Goal: Transaction & Acquisition: Purchase product/service

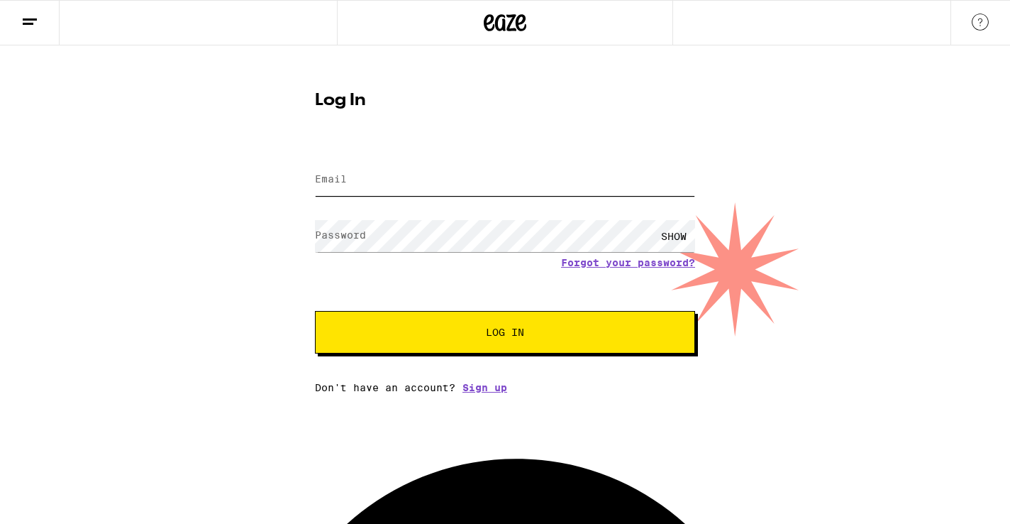
type input "[EMAIL_ADDRESS][PERSON_NAME][DOMAIN_NAME]"
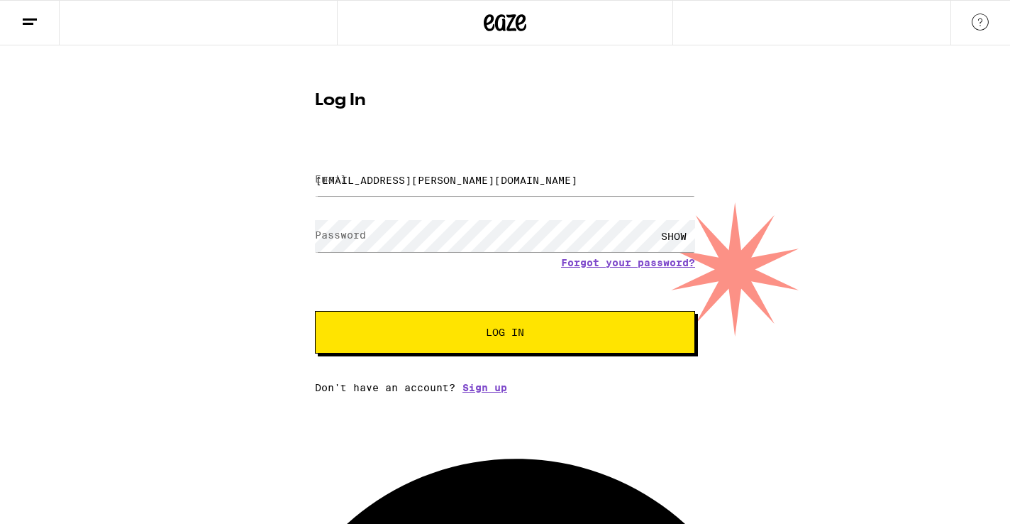
click at [505, 316] on button "Log In" at bounding box center [505, 332] width 380 height 43
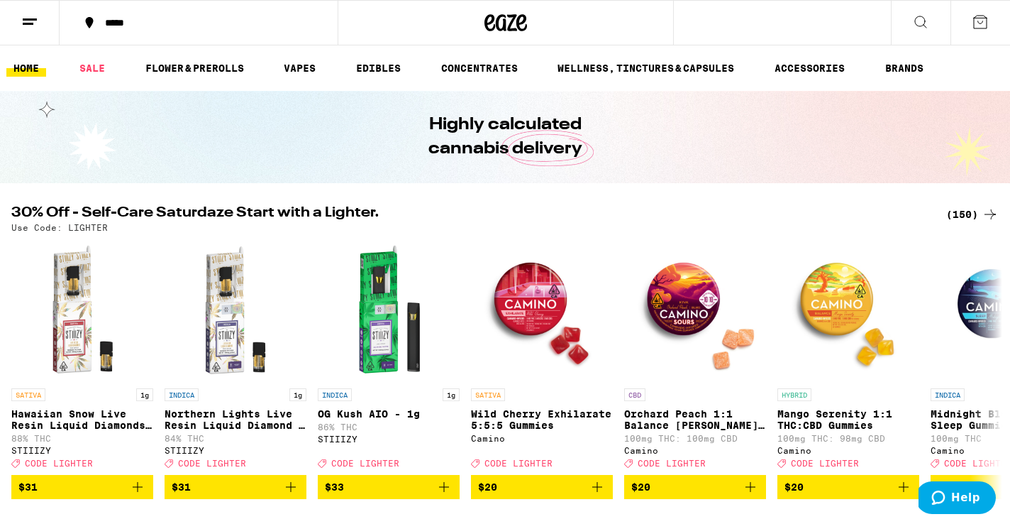
click at [996, 213] on icon at bounding box center [990, 214] width 17 height 17
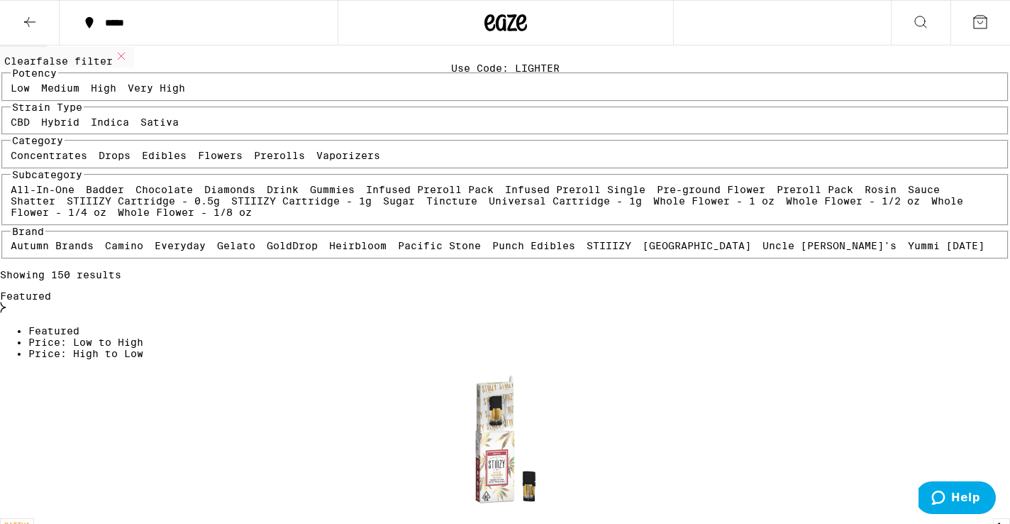
scroll to position [104, 0]
click at [129, 127] on label "Indica" at bounding box center [110, 121] width 38 height 11
click at [94, 118] on input "Indica" at bounding box center [94, 118] width 1 height 1
checkbox input "true"
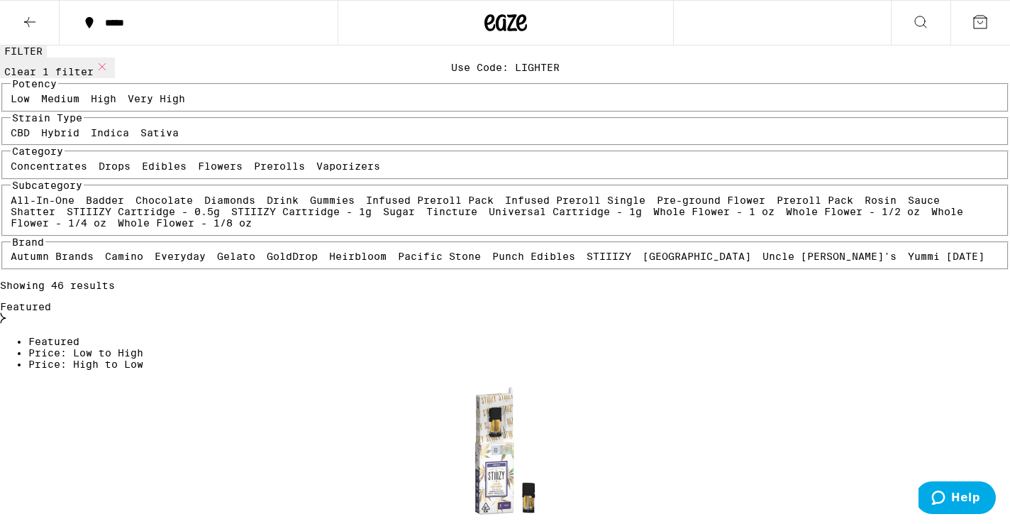
click at [79, 138] on label "Hybrid" at bounding box center [60, 132] width 38 height 11
click at [45, 130] on input "Hybrid" at bounding box center [44, 129] width 1 height 1
checkbox input "true"
click at [116, 104] on label "High" at bounding box center [104, 98] width 26 height 11
click at [94, 96] on input "High" at bounding box center [94, 95] width 1 height 1
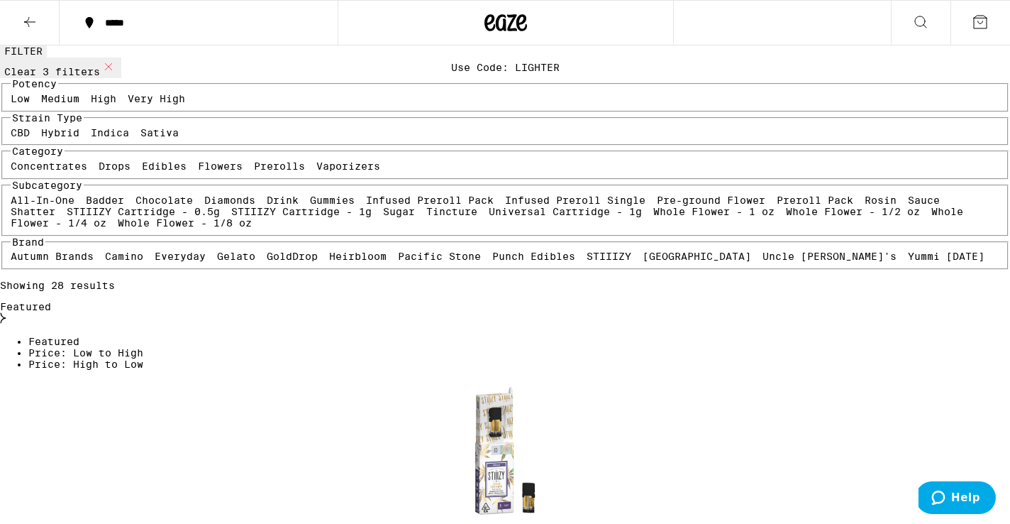
click at [116, 104] on label "High" at bounding box center [104, 98] width 26 height 11
click at [94, 96] on input "High" at bounding box center [94, 95] width 1 height 1
checkbox input "false"
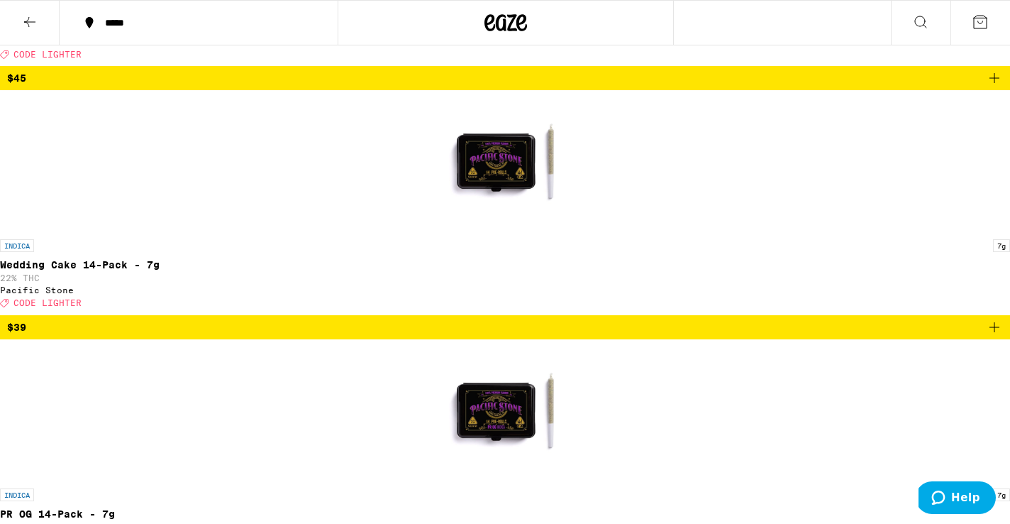
scroll to position [2377, 0]
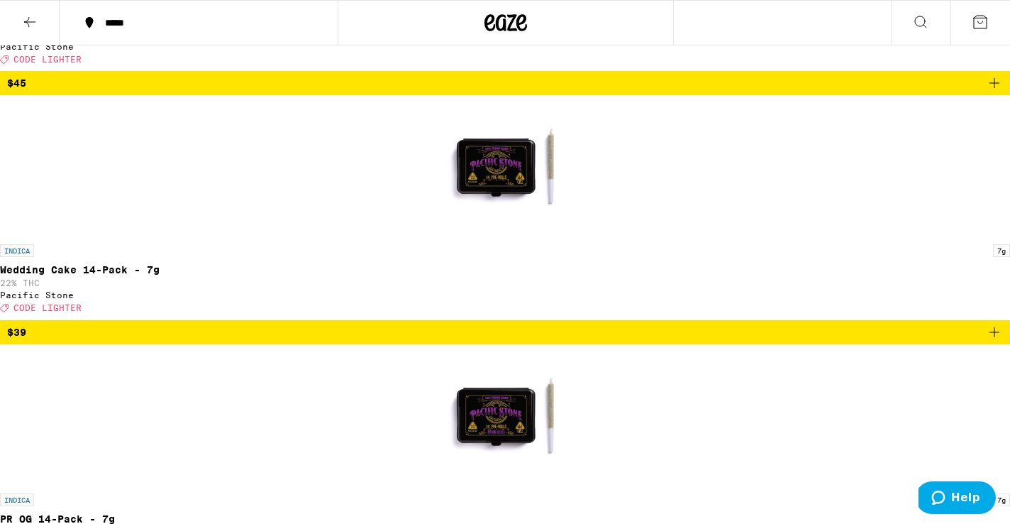
drag, startPoint x: 297, startPoint y: 131, endPoint x: 345, endPoint y: 246, distance: 124.9
type textarea "Get in the [US_STATE] state of mind. Inspired by the Pacific Northwest, [PERSON…"
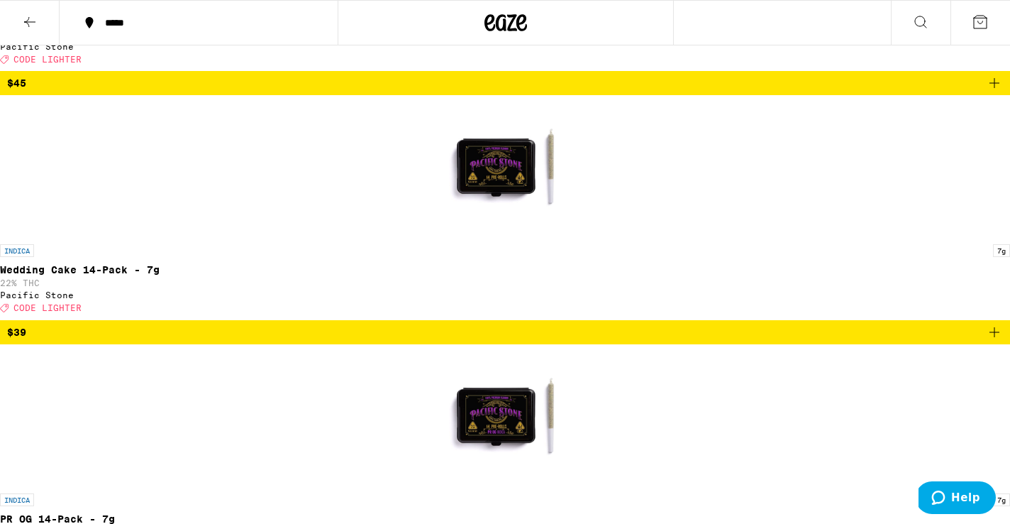
drag, startPoint x: 499, startPoint y: 158, endPoint x: 532, endPoint y: 195, distance: 49.7
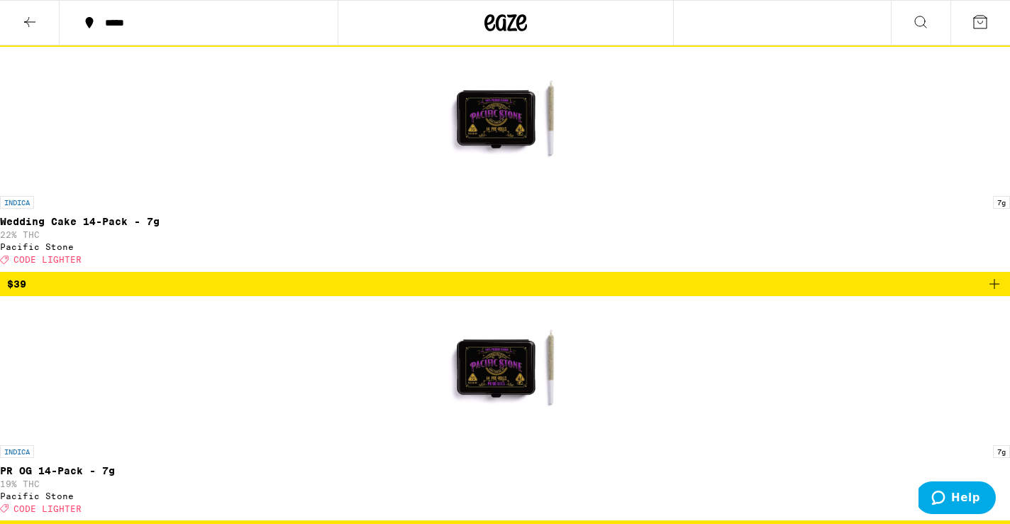
scroll to position [2460, 0]
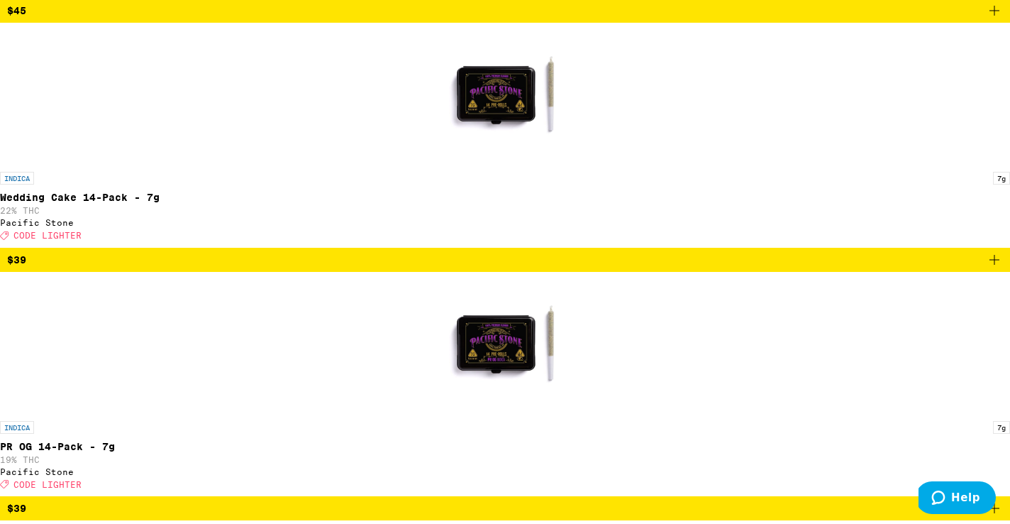
scroll to position [2506, 0]
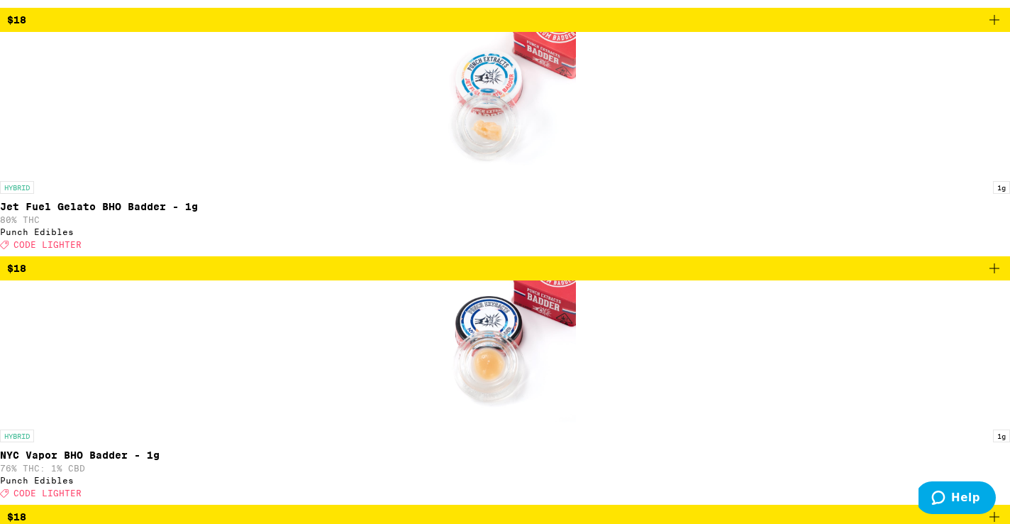
scroll to position [6674, 0]
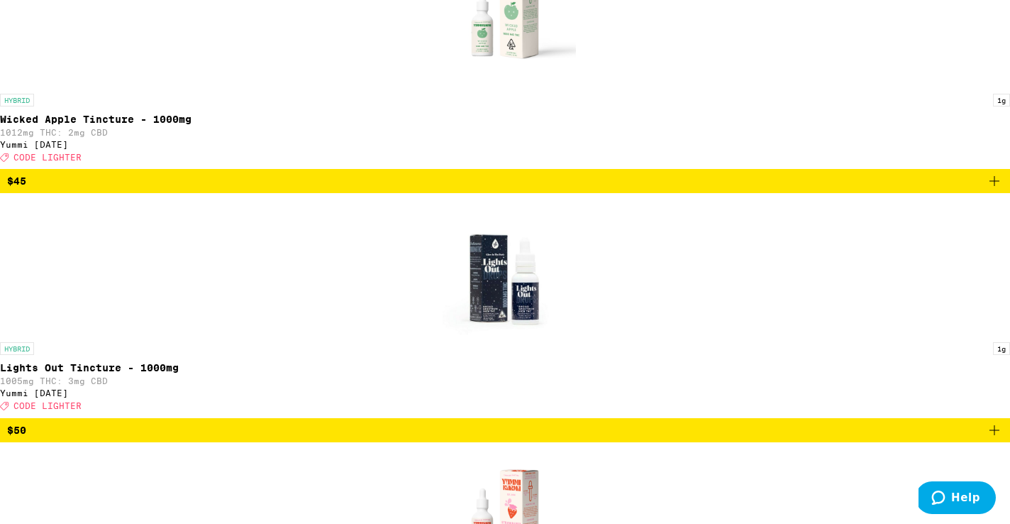
scroll to position [289, 0]
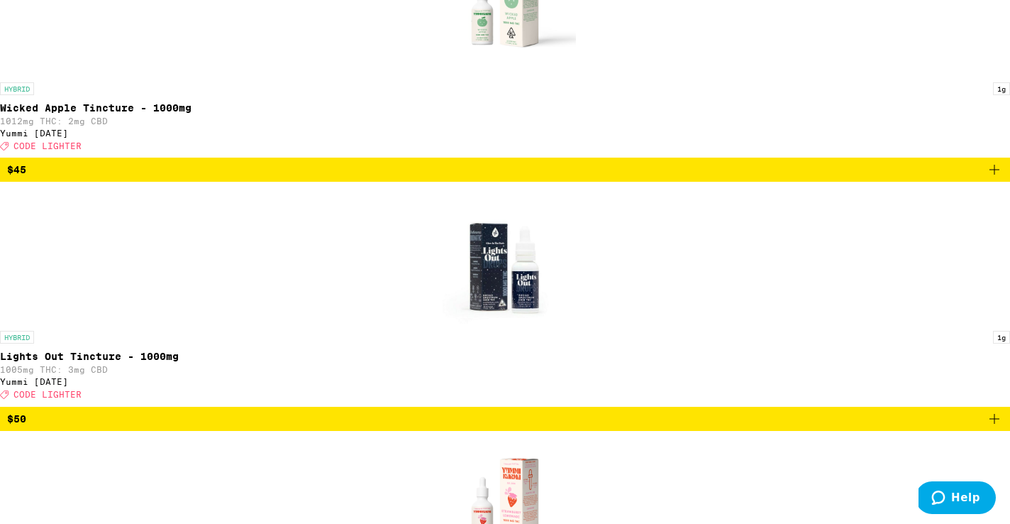
click at [576, 431] on img "Open page for Strawberry Lemonade Tincture - 1000mg from Yummi Karma" at bounding box center [505, 502] width 142 height 142
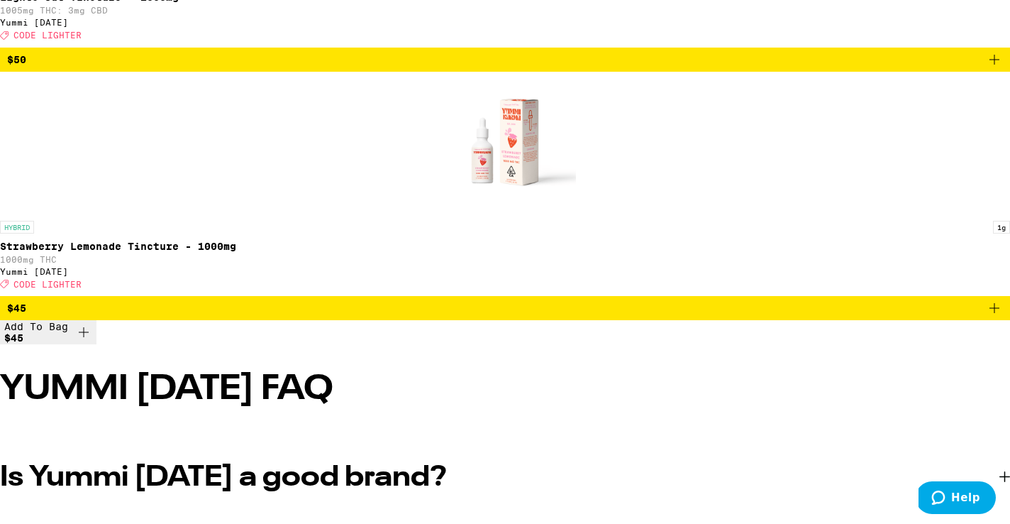
scroll to position [655, 0]
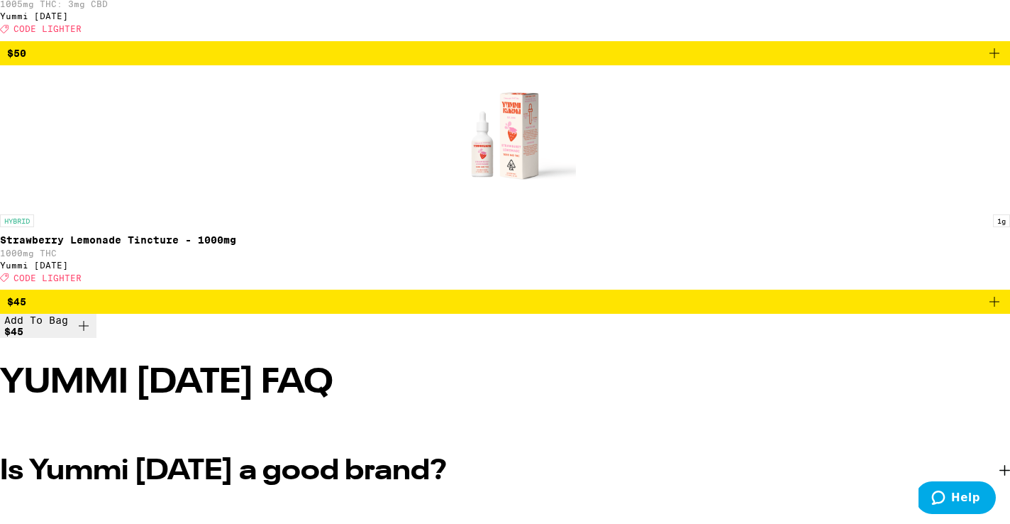
click at [266, 428] on div "Is Yummi [DATE] a good brand?" at bounding box center [505, 470] width 1010 height 85
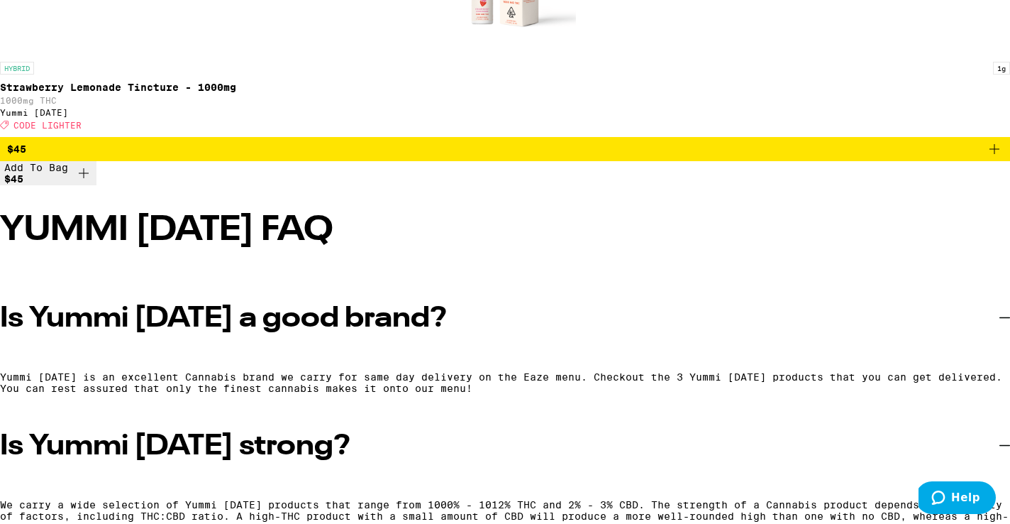
scroll to position [815, 0]
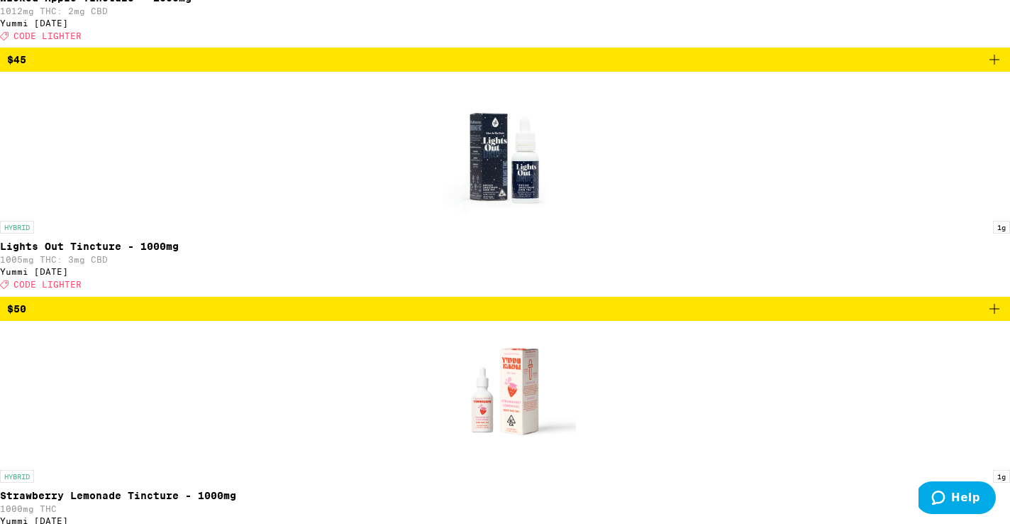
scroll to position [397, 0]
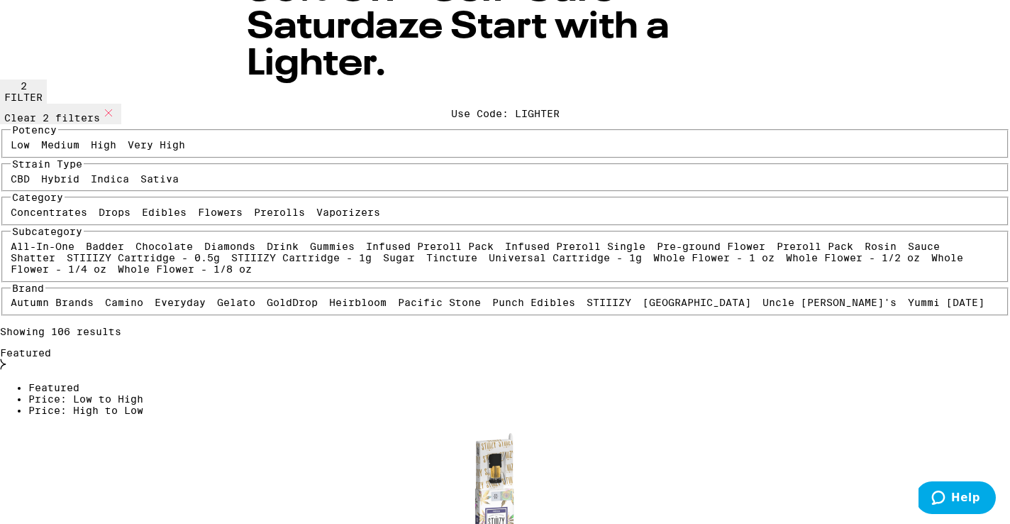
scroll to position [79, 0]
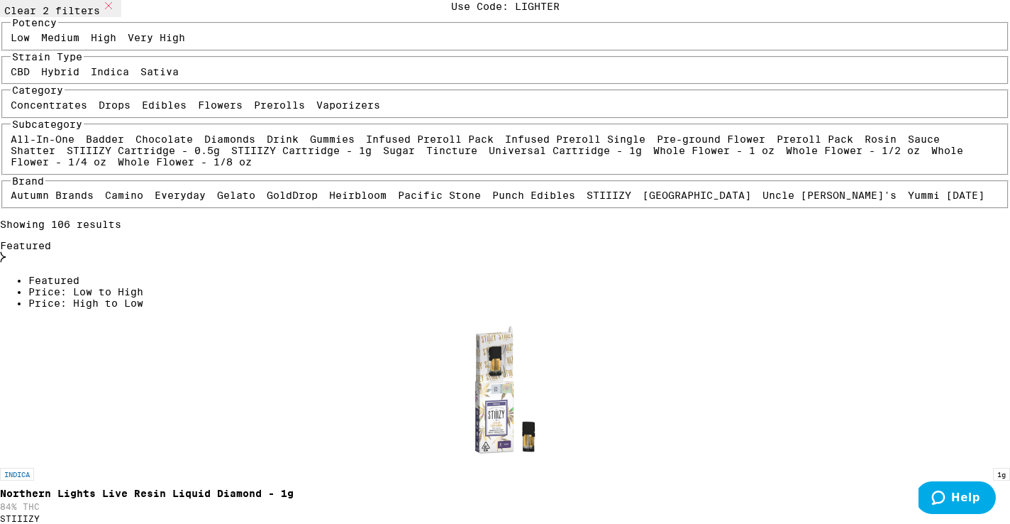
scroll to position [182, 0]
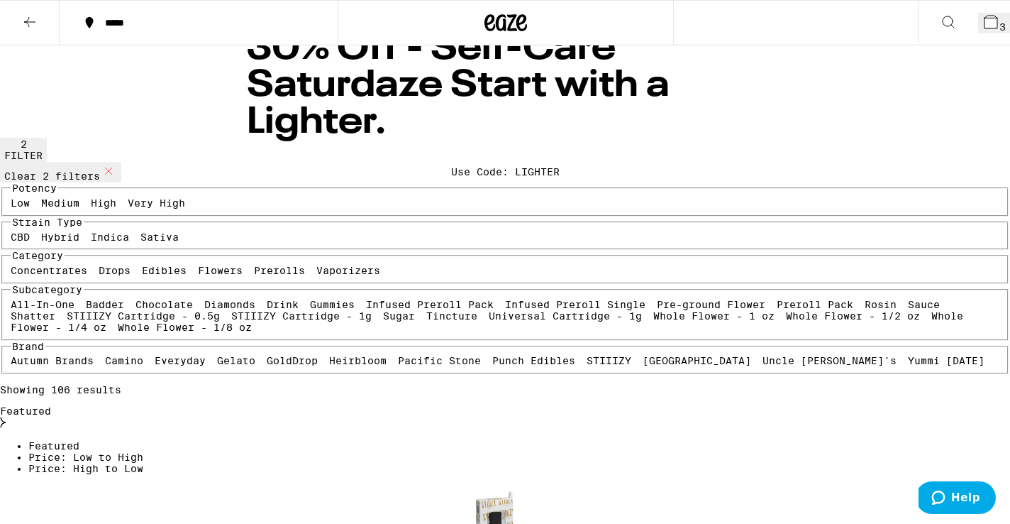
click at [31, 21] on icon at bounding box center [29, 21] width 17 height 17
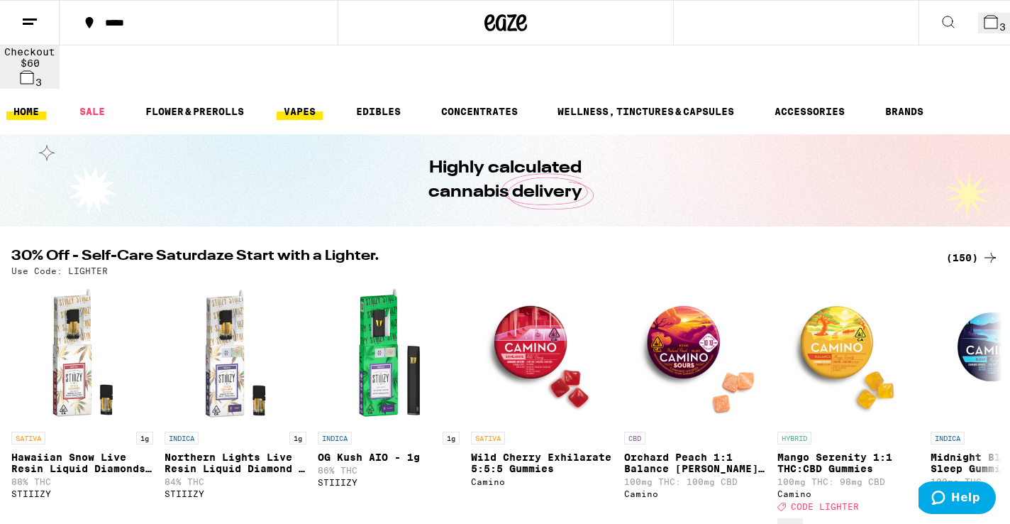
click at [299, 103] on link "VAPES" at bounding box center [300, 111] width 46 height 17
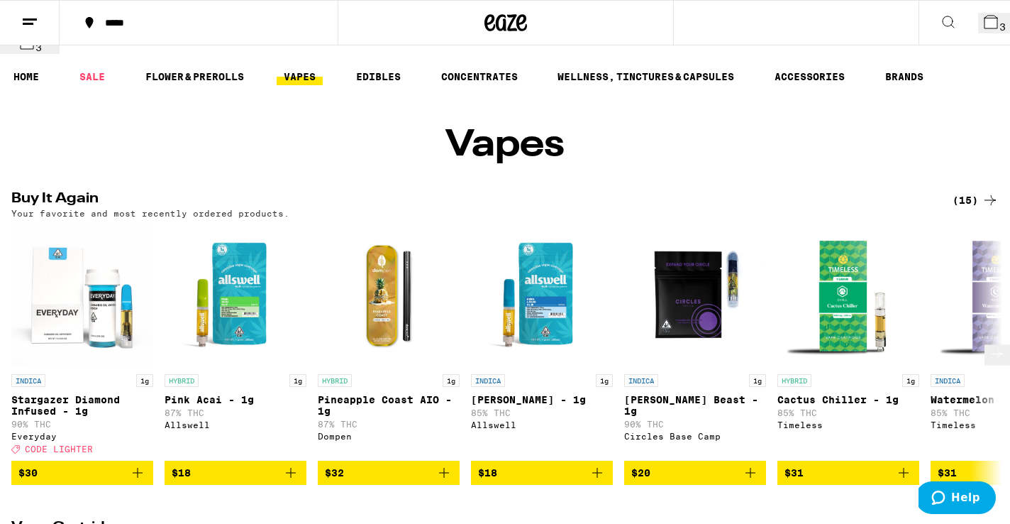
scroll to position [84, 0]
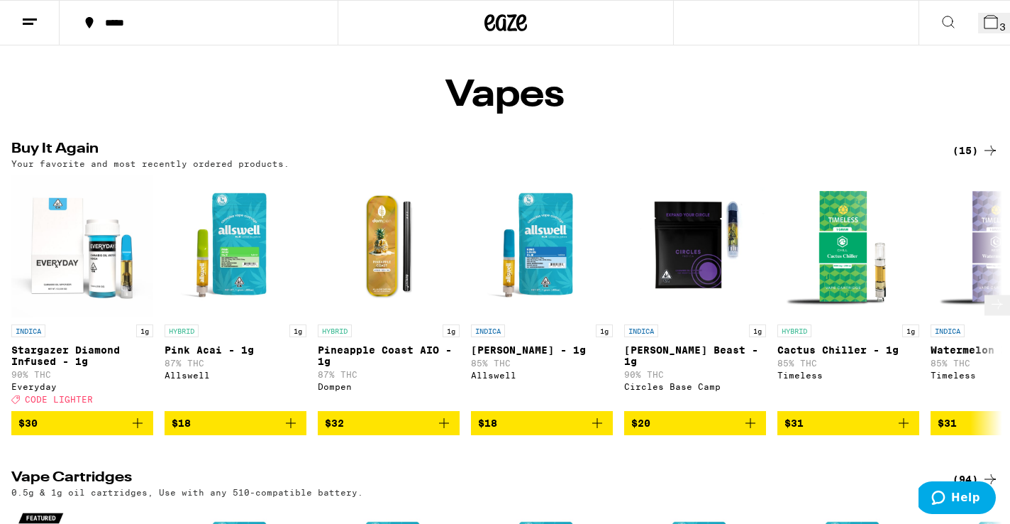
click at [288, 417] on icon "Add to bag" at bounding box center [290, 422] width 17 height 17
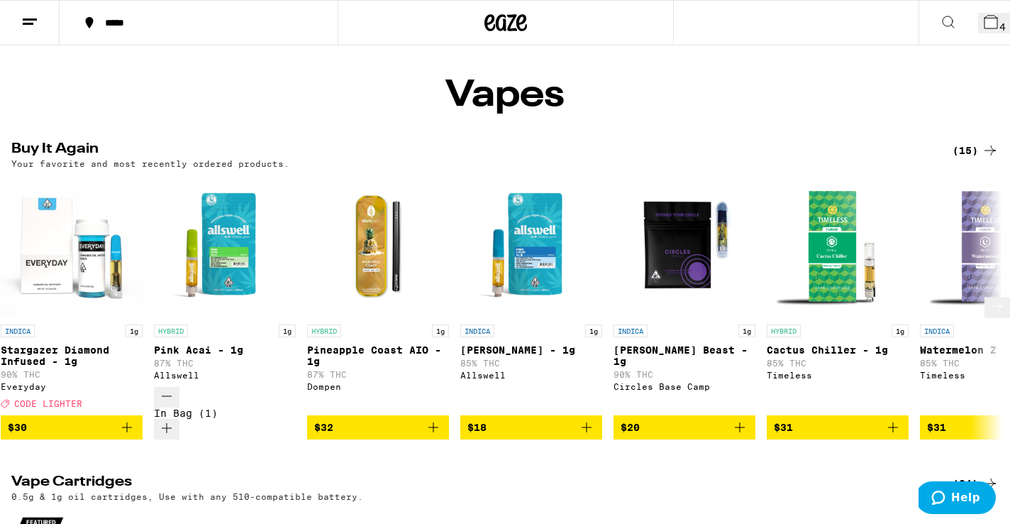
scroll to position [0, 9]
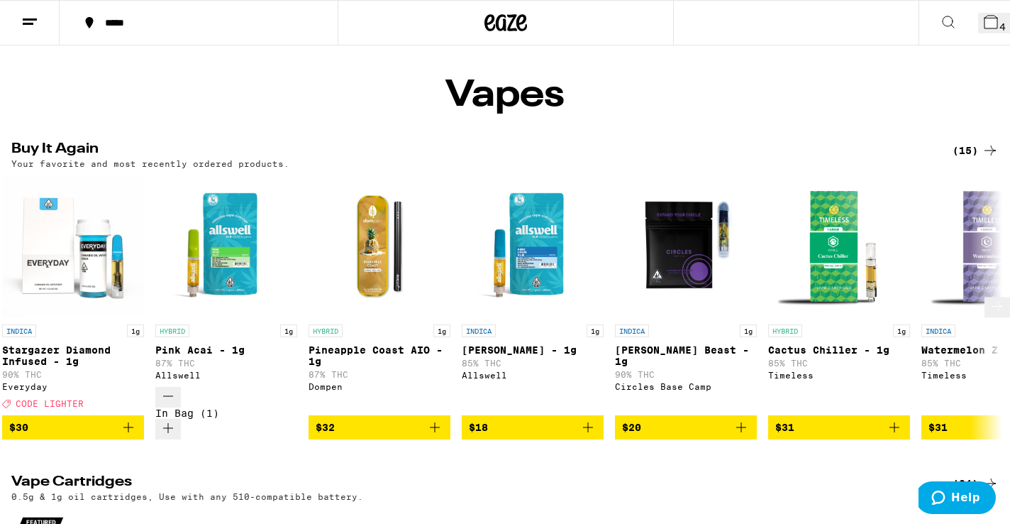
click at [582, 421] on icon "Add to bag" at bounding box center [588, 427] width 17 height 17
click at [985, 24] on icon at bounding box center [991, 22] width 13 height 13
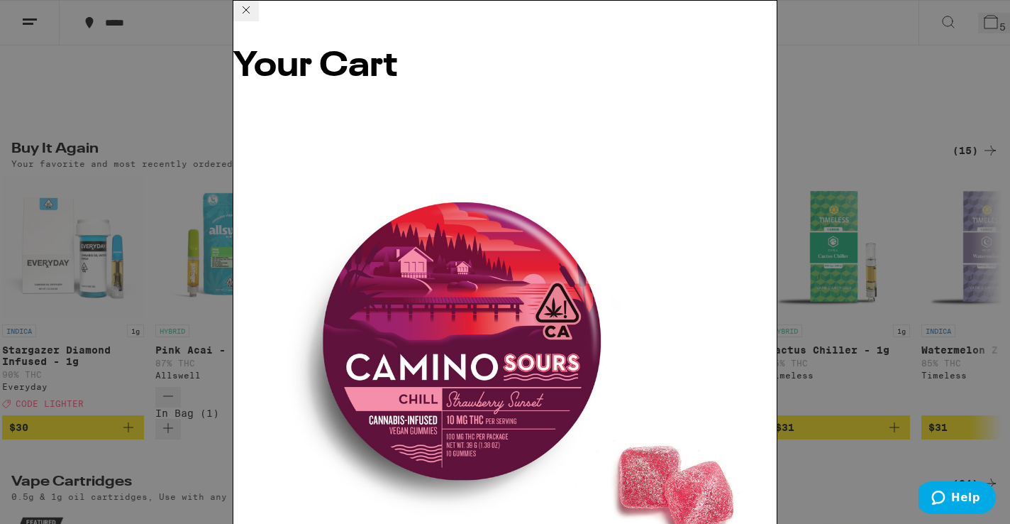
scroll to position [276, 0]
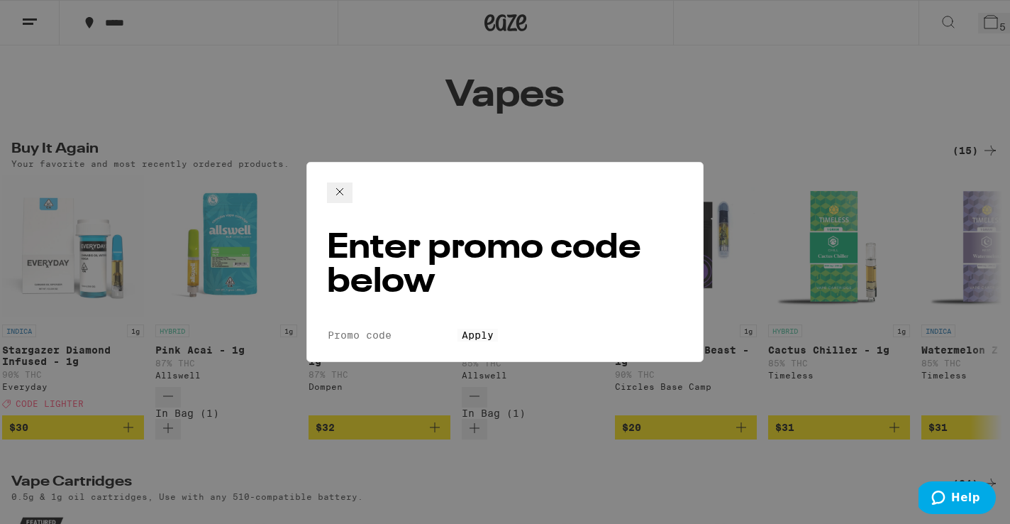
click at [431, 328] on input "Promo Code" at bounding box center [392, 334] width 131 height 13
type input "LIGHTER"
click at [458, 328] on button "Apply" at bounding box center [478, 334] width 40 height 13
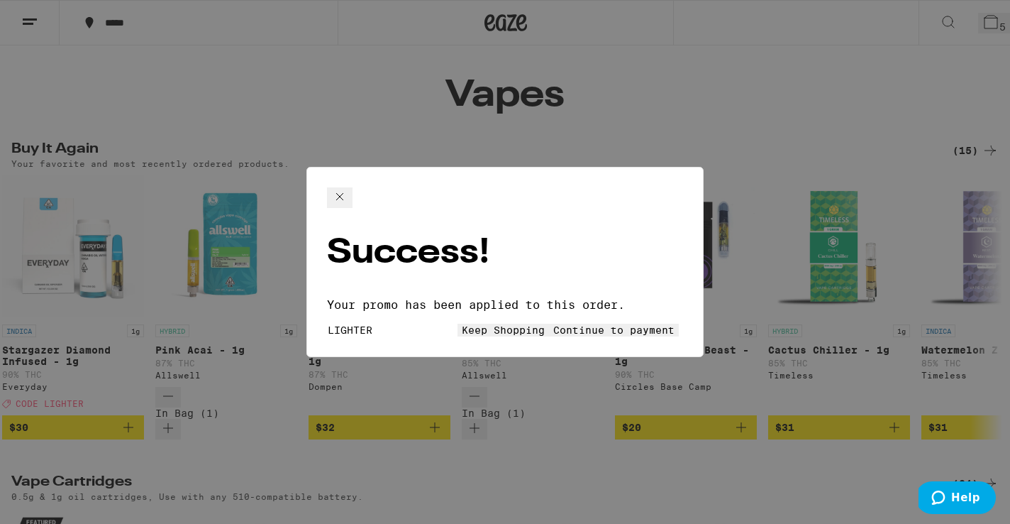
click at [462, 324] on span "Keep Shopping" at bounding box center [503, 329] width 83 height 11
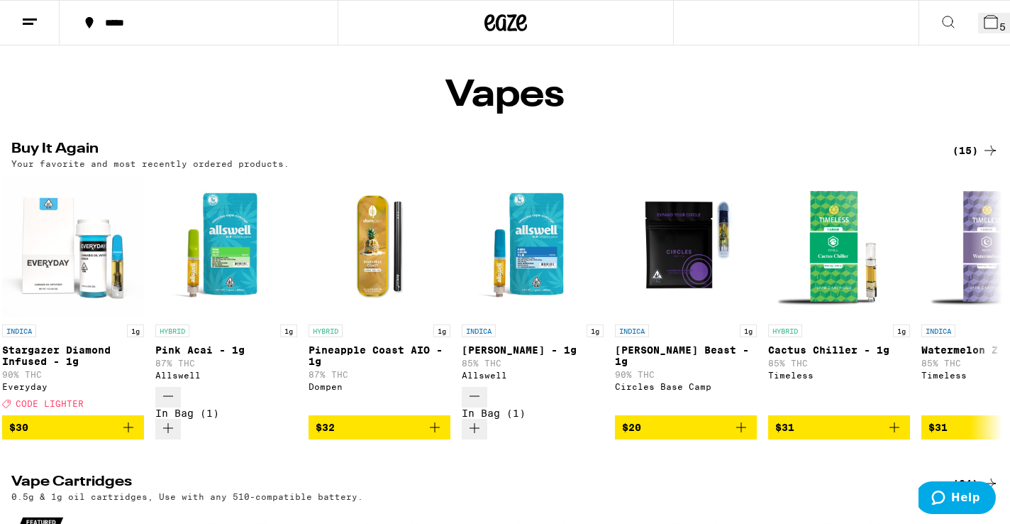
click at [980, 31] on button "5" at bounding box center [994, 23] width 32 height 21
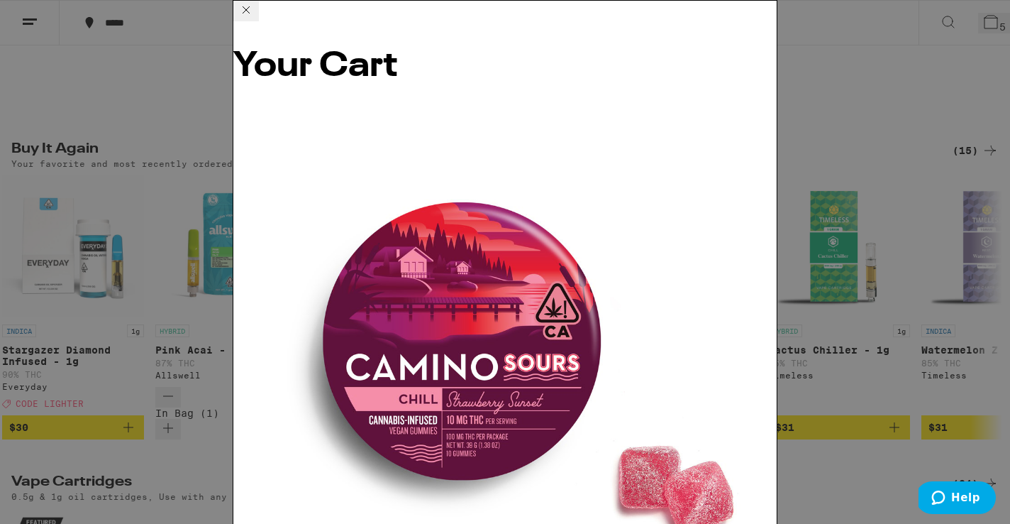
click at [263, 112] on img at bounding box center [504, 383] width 543 height 543
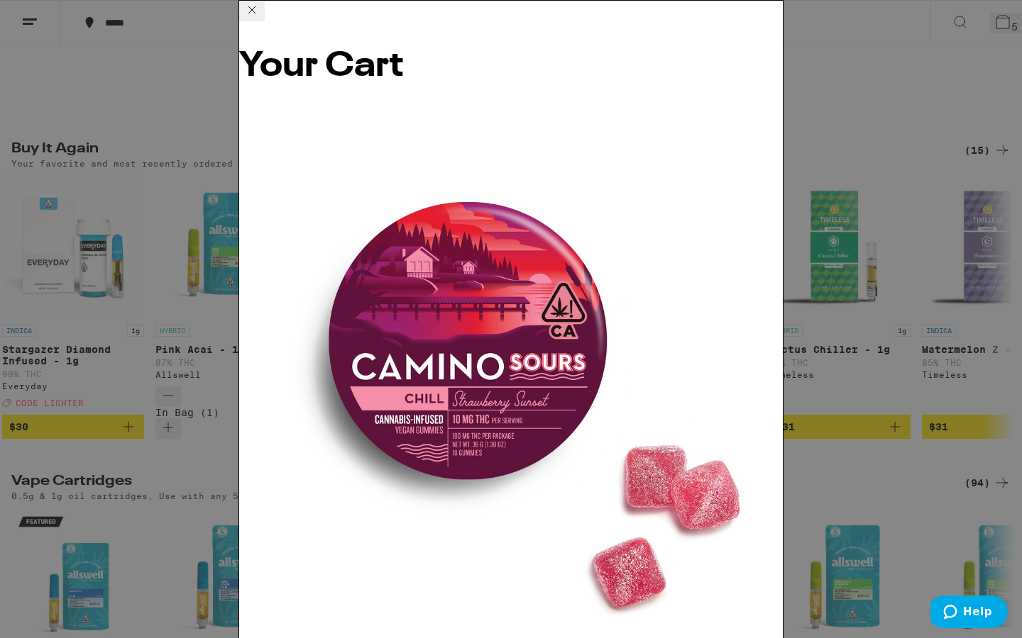
drag, startPoint x: 343, startPoint y: 151, endPoint x: 349, endPoint y: 180, distance: 29.6
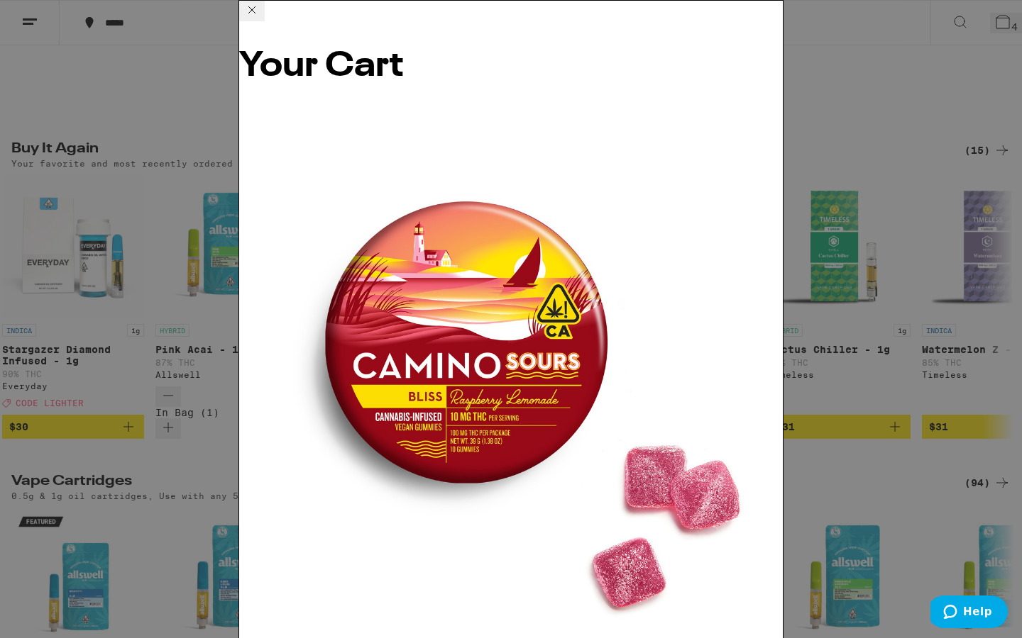
click at [260, 16] on icon at bounding box center [251, 9] width 17 height 17
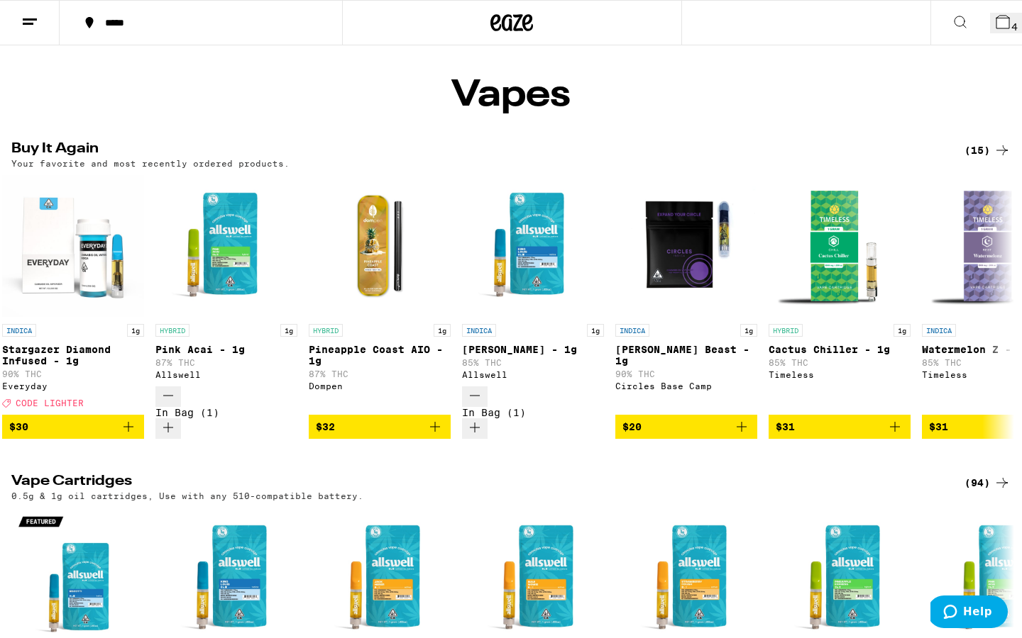
click at [951, 21] on icon at bounding box center [959, 21] width 17 height 17
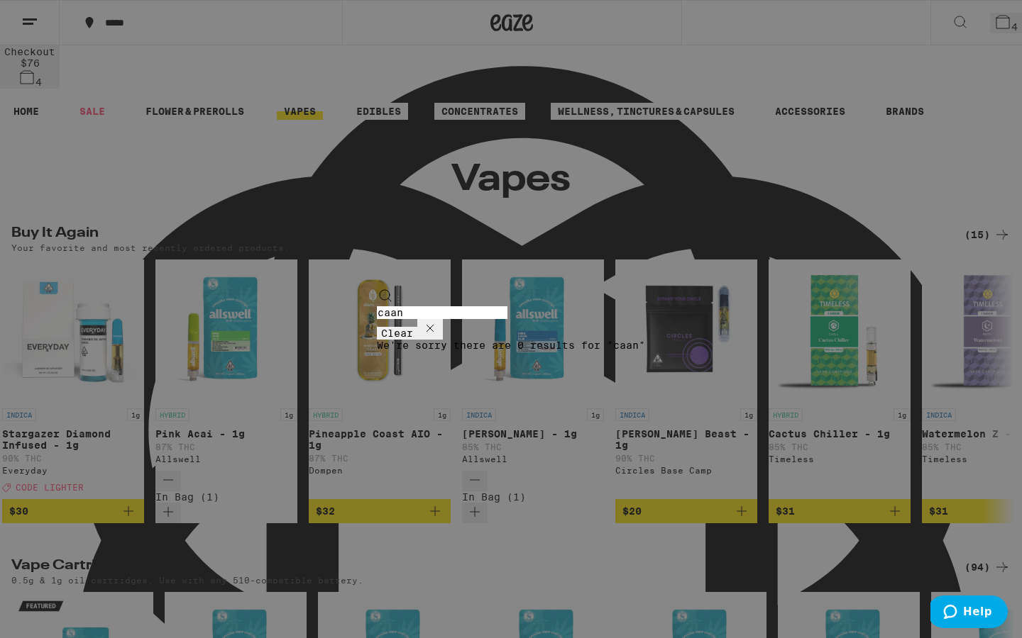
type input "caan"
click at [438, 320] on icon at bounding box center [429, 328] width 17 height 17
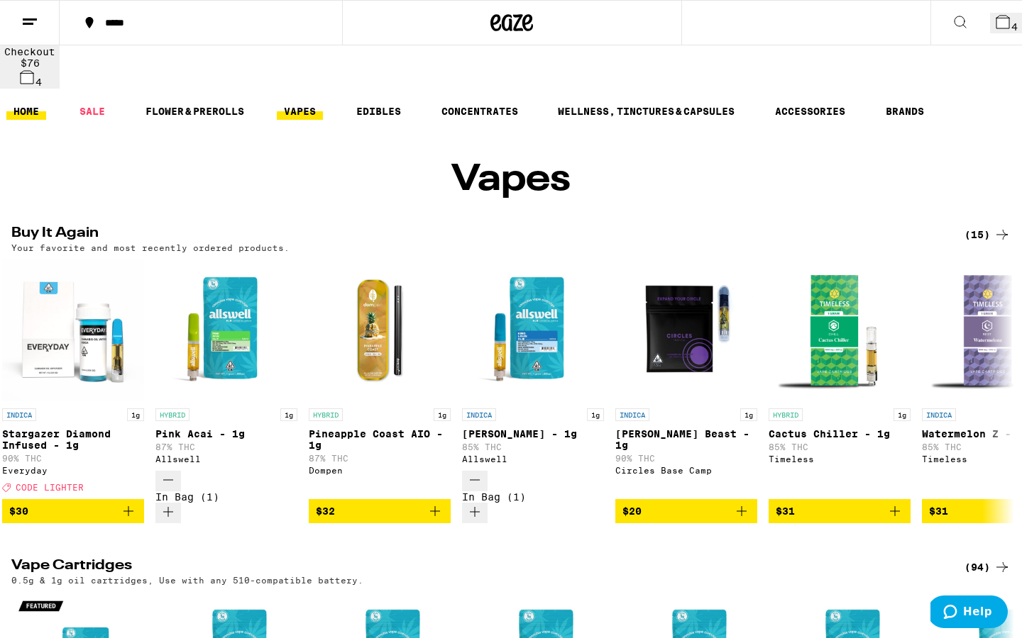
click at [34, 103] on link "HOME" at bounding box center [26, 111] width 40 height 17
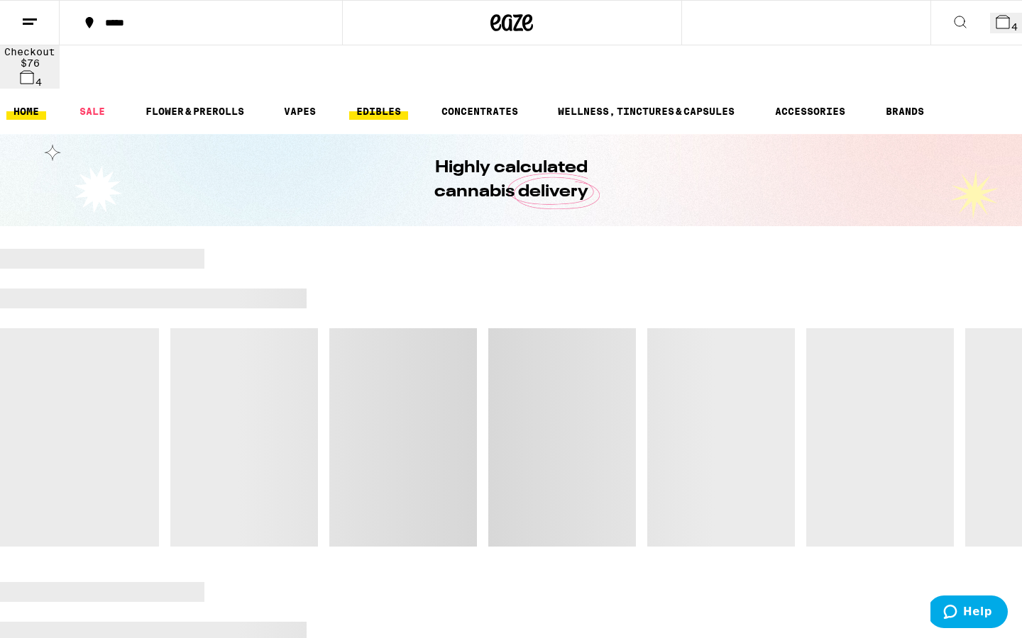
click at [367, 103] on link "EDIBLES" at bounding box center [378, 111] width 59 height 17
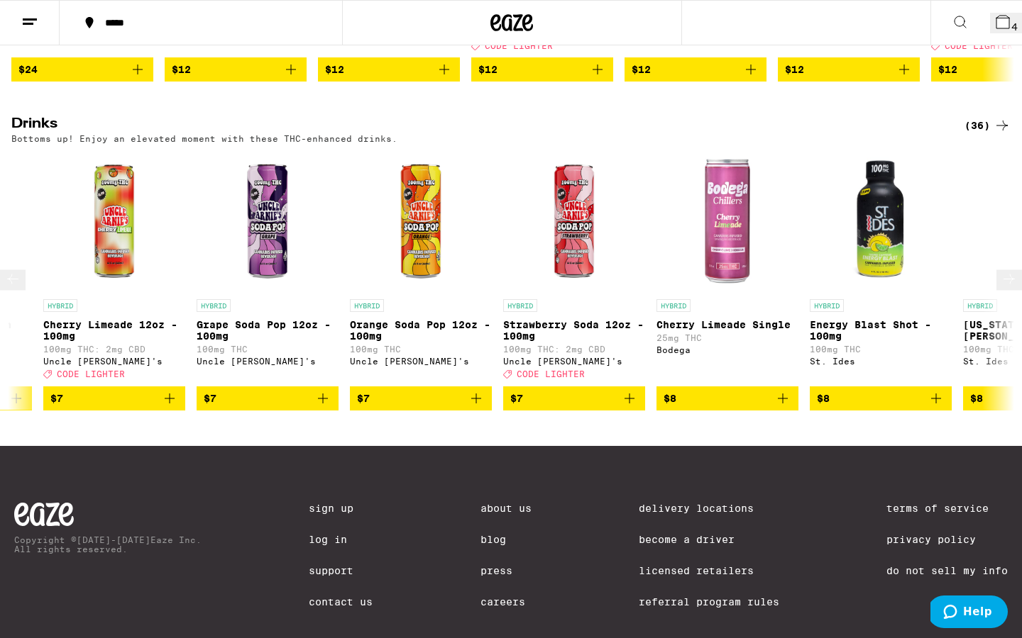
scroll to position [0, 1163]
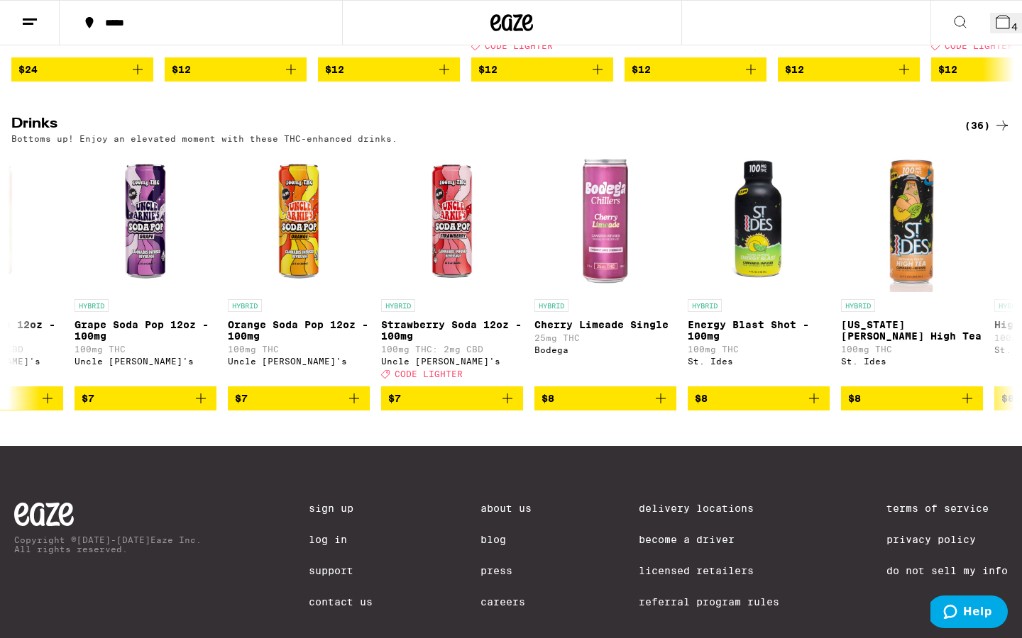
click at [985, 131] on div "(36)" at bounding box center [987, 125] width 46 height 17
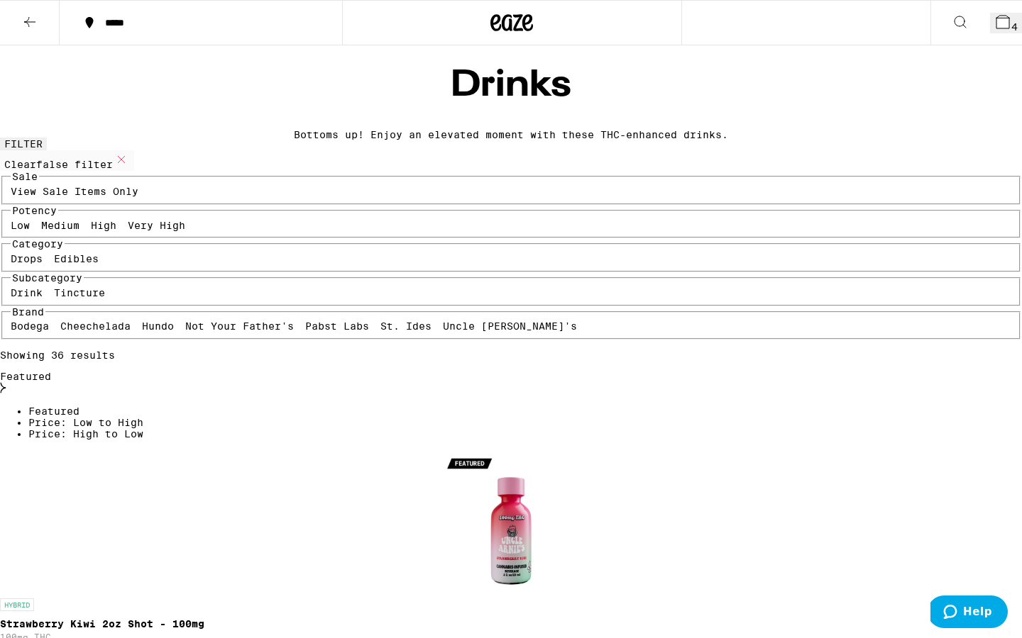
click at [899, 371] on div "Featured" at bounding box center [511, 383] width 1022 height 25
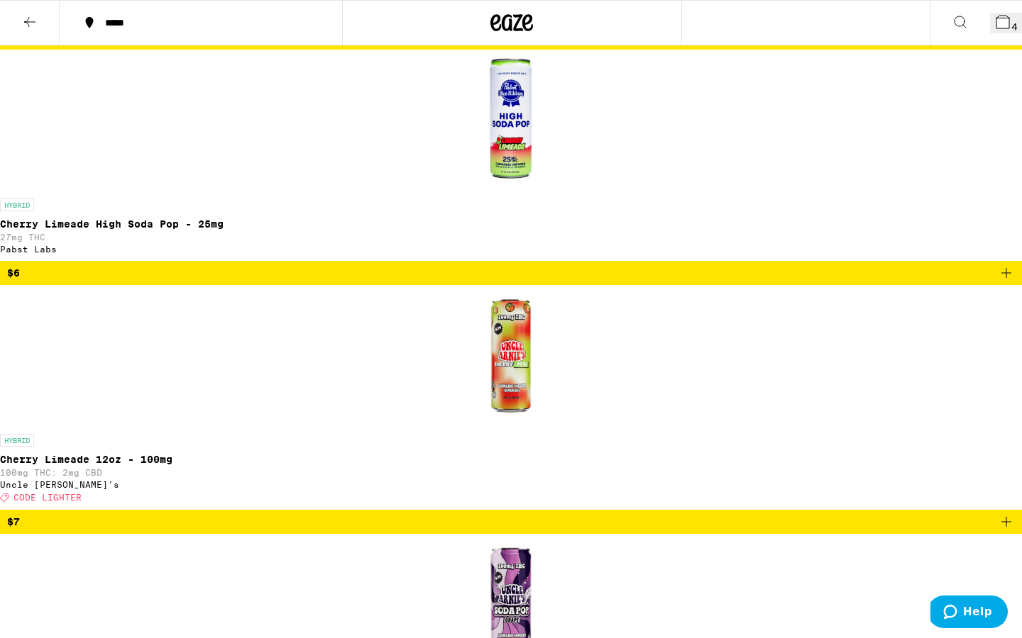
scroll to position [1823, 0]
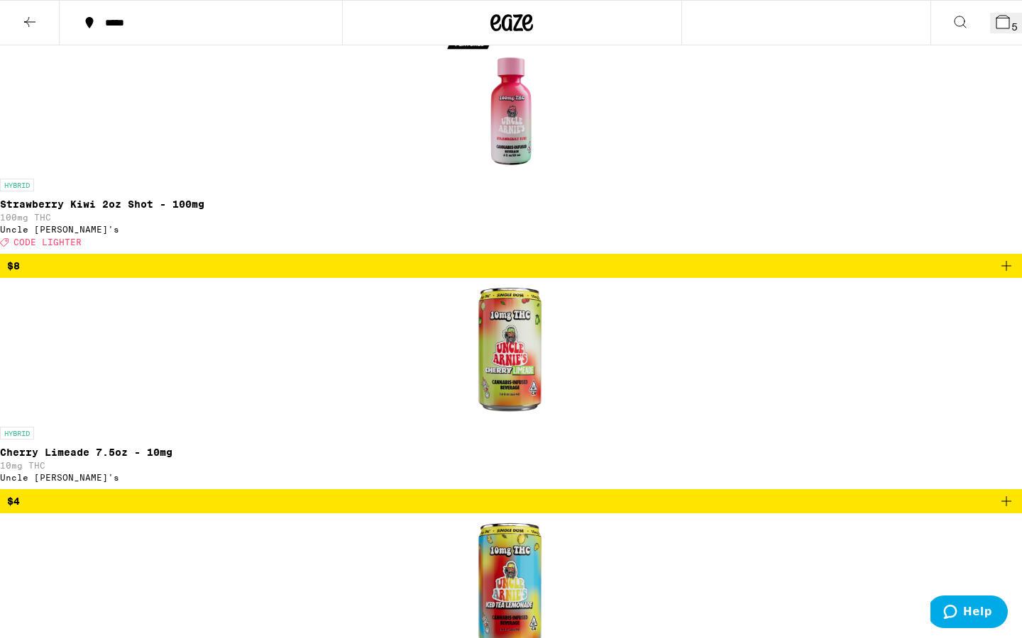
scroll to position [0, 0]
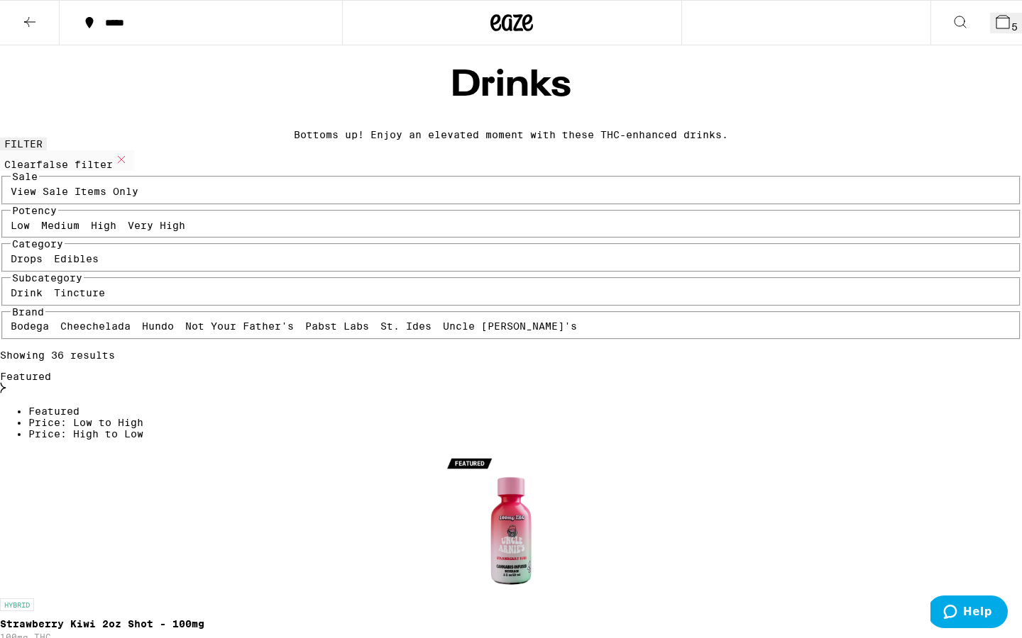
click at [1010, 21] on span "5" at bounding box center [1014, 26] width 6 height 11
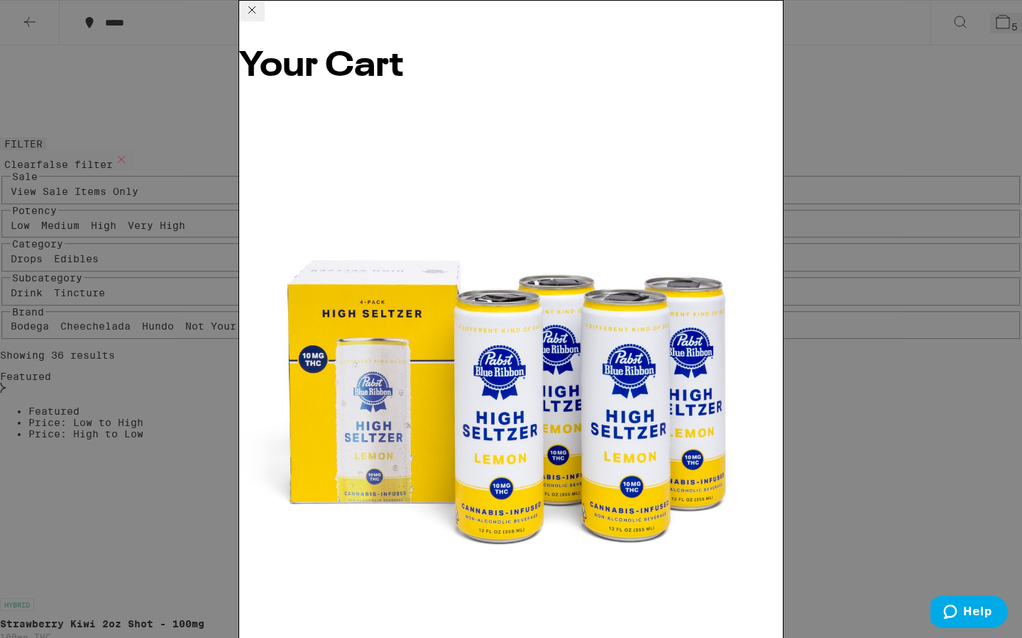
scroll to position [182, 0]
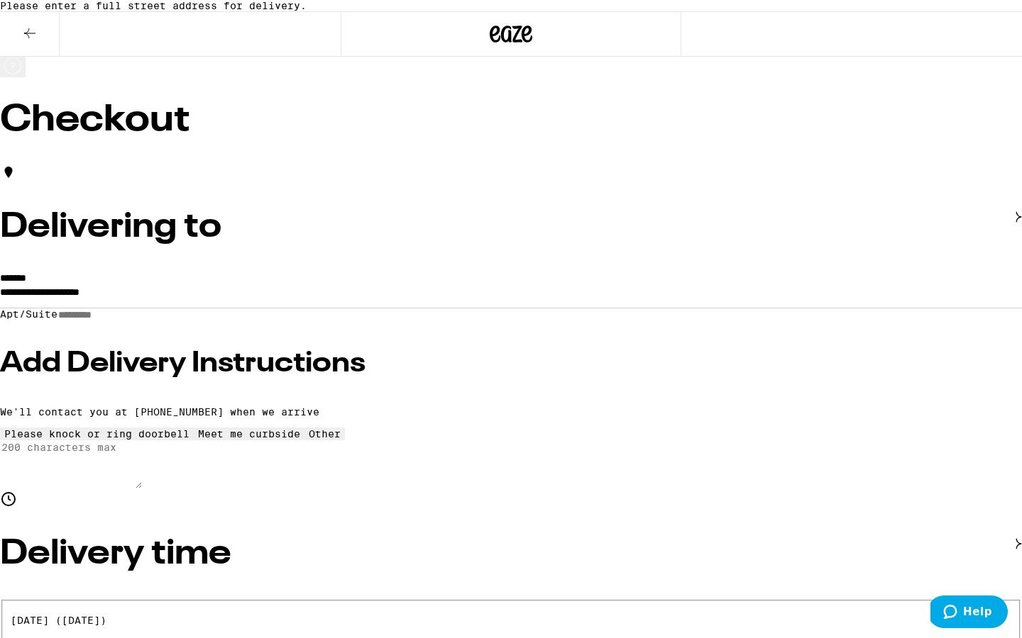
click at [426, 308] on input "**********" at bounding box center [511, 296] width 1022 height 24
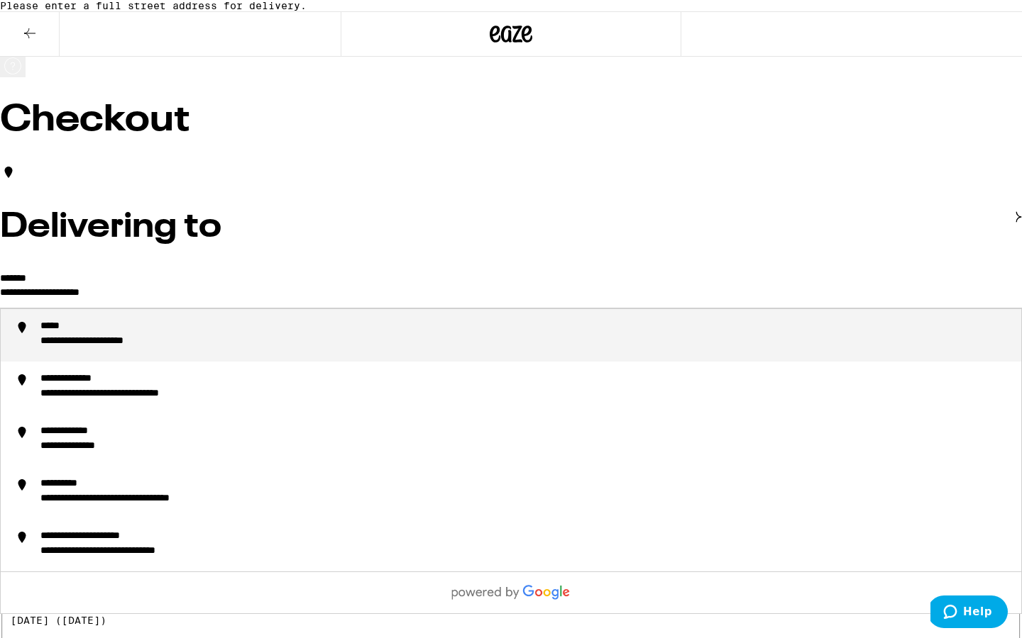
click at [426, 308] on input "**********" at bounding box center [511, 296] width 1022 height 24
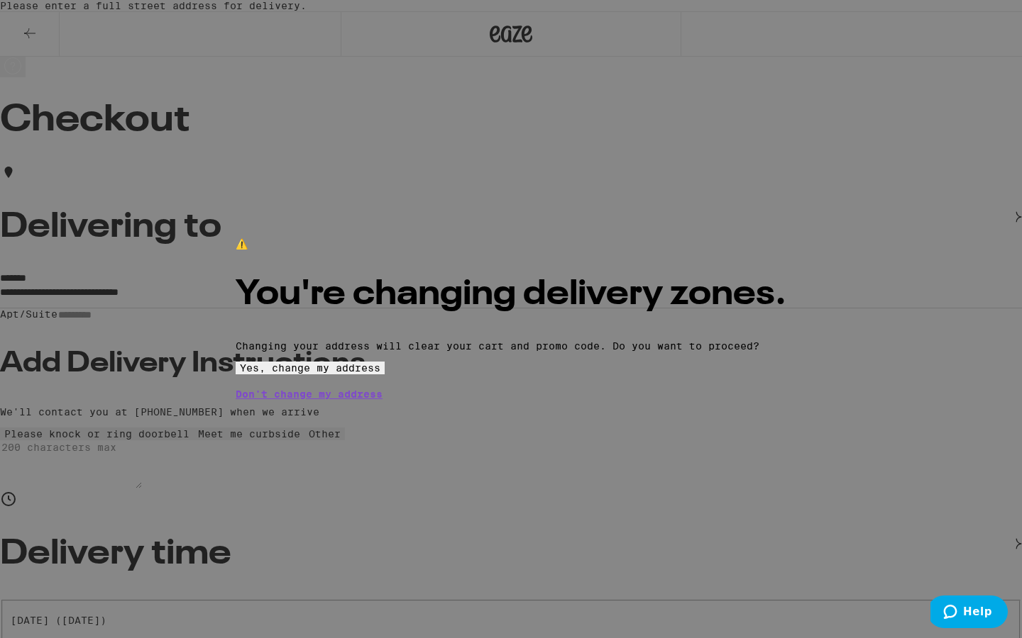
click at [385, 375] on button "Yes, change my address" at bounding box center [310, 368] width 149 height 13
type input "**********"
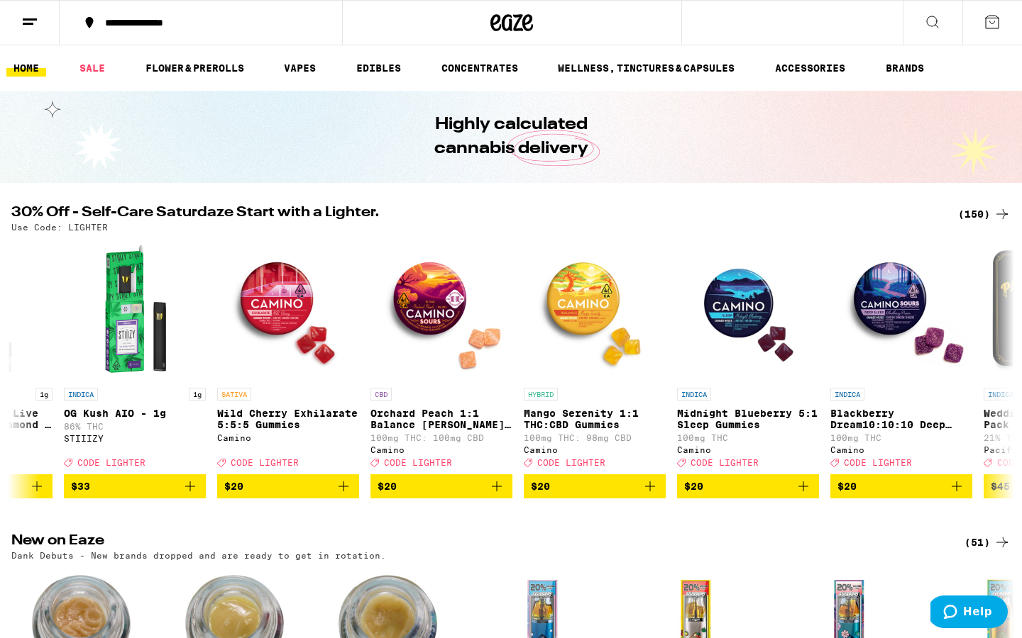
click at [650, 495] on icon "Add to bag" at bounding box center [649, 486] width 17 height 17
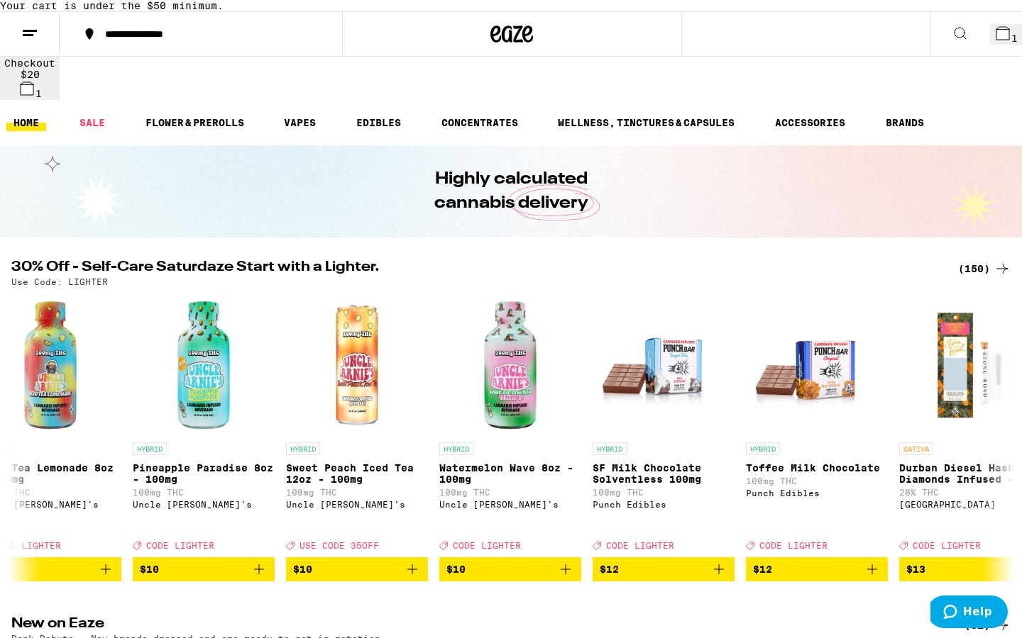
scroll to position [0, 2926]
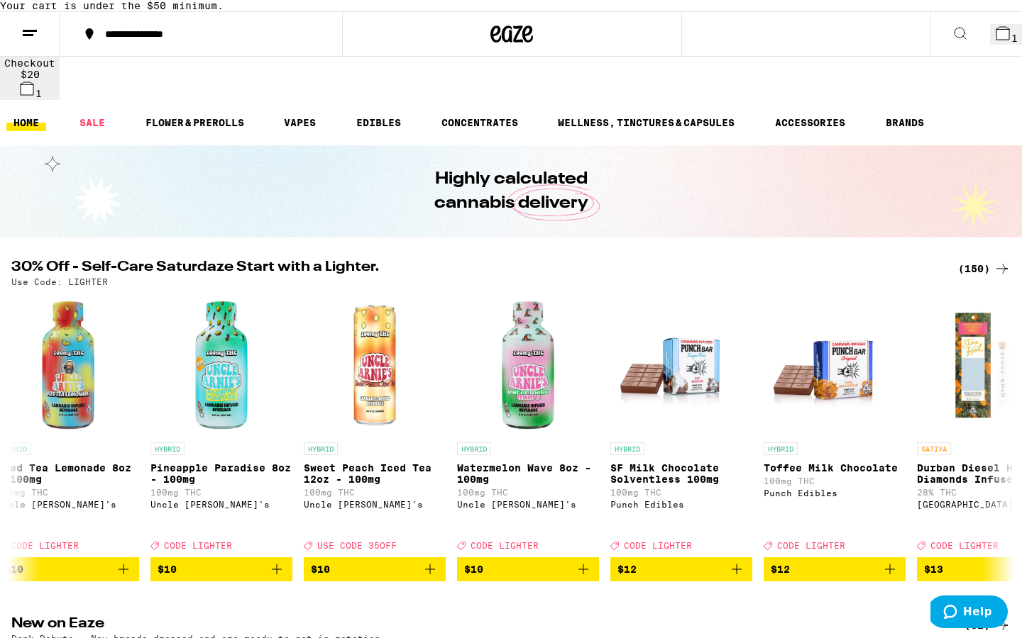
click at [998, 262] on icon at bounding box center [1001, 268] width 17 height 17
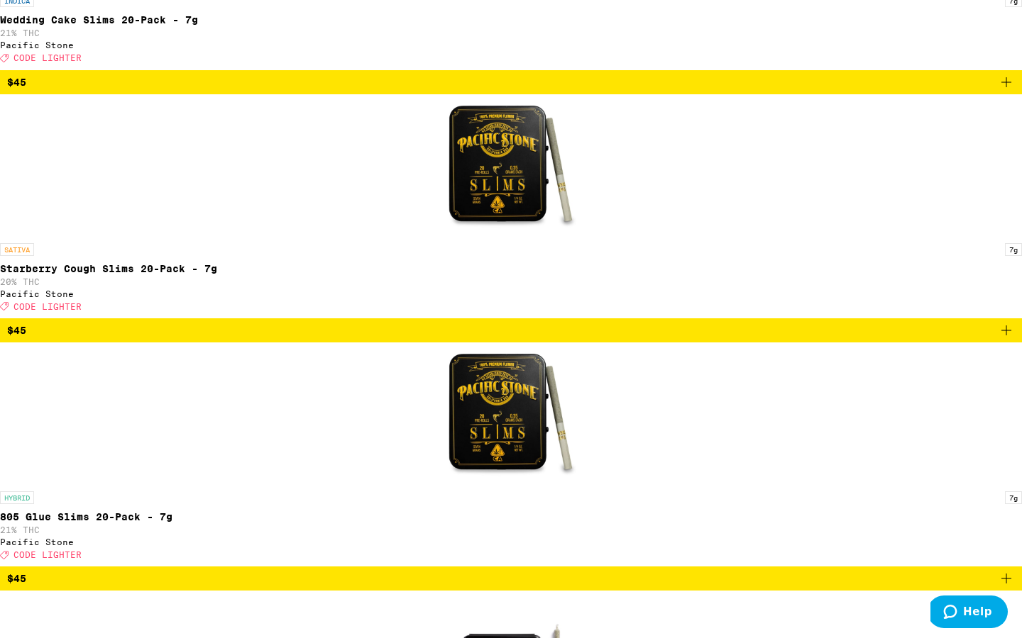
scroll to position [2645, 0]
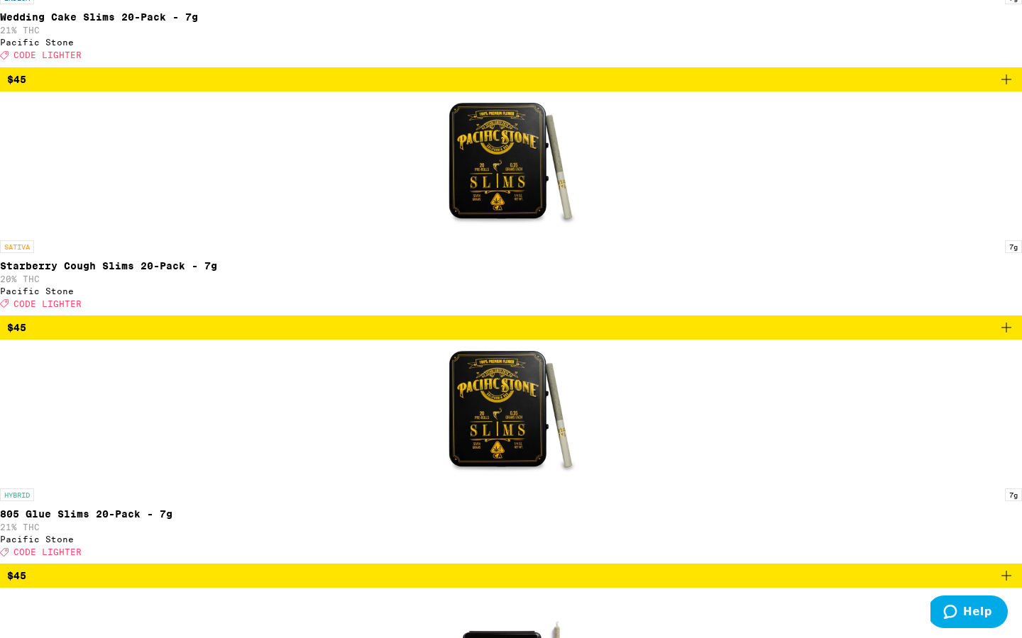
drag, startPoint x: 15, startPoint y: 0, endPoint x: 4, endPoint y: 0, distance: 11.4
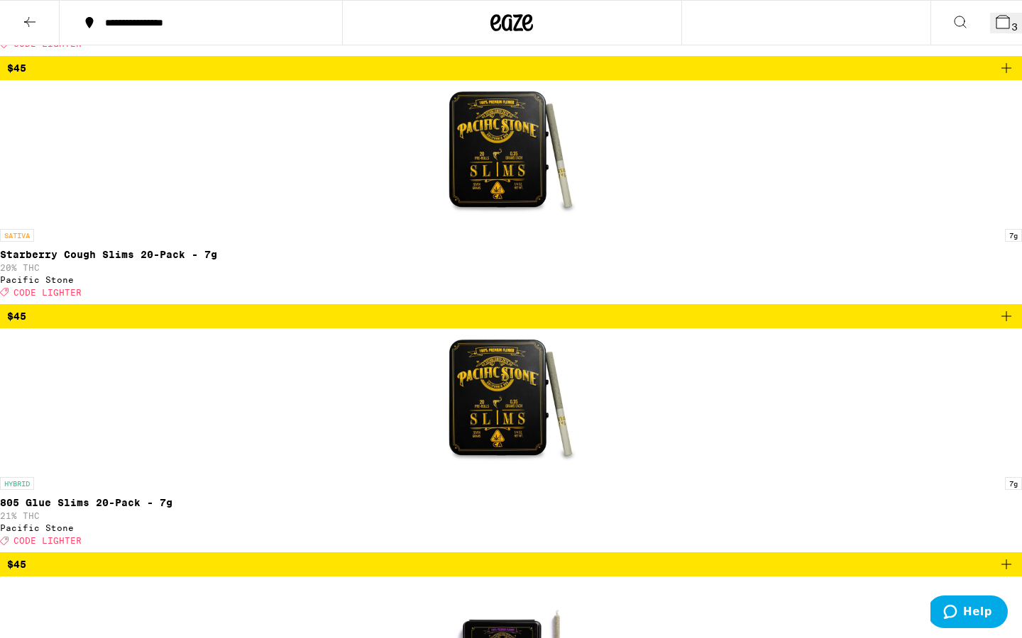
scroll to position [2600, 0]
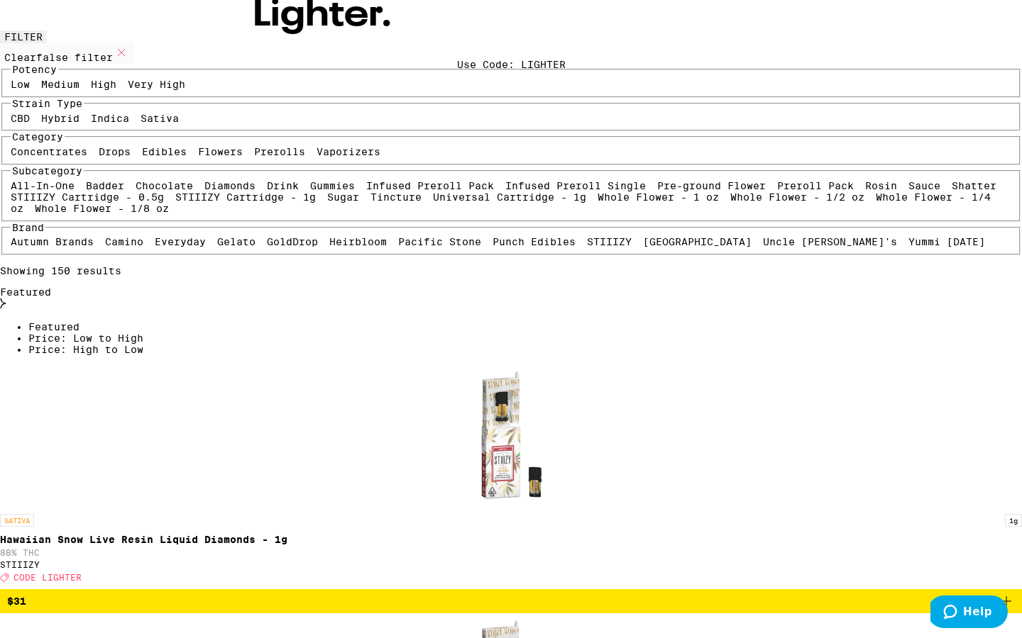
scroll to position [0, 0]
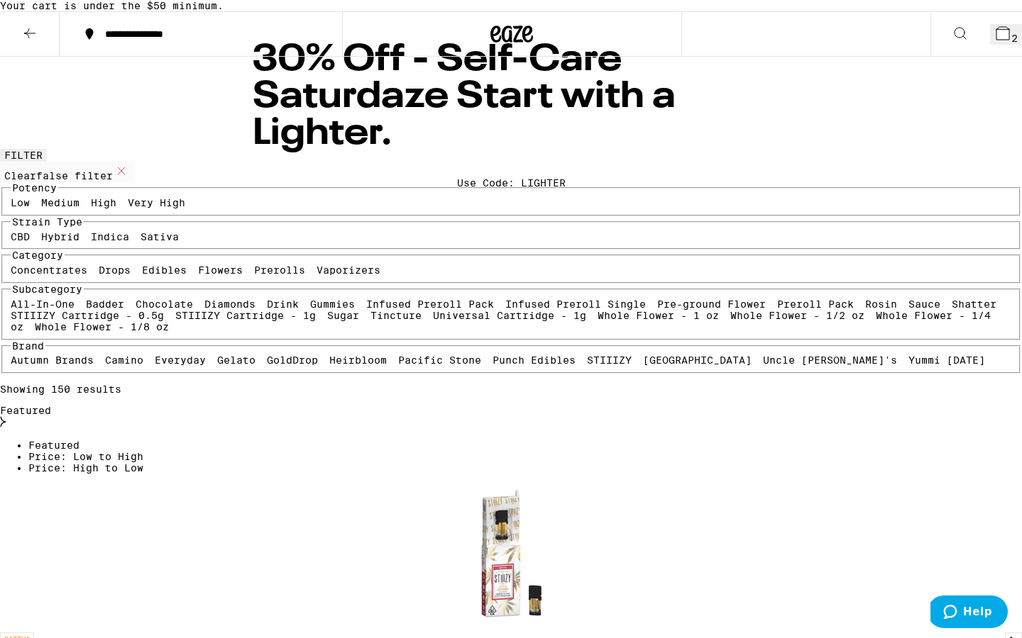
click at [956, 523] on button "Help" at bounding box center [967, 612] width 80 height 33
click at [19, 57] on button at bounding box center [30, 34] width 60 height 45
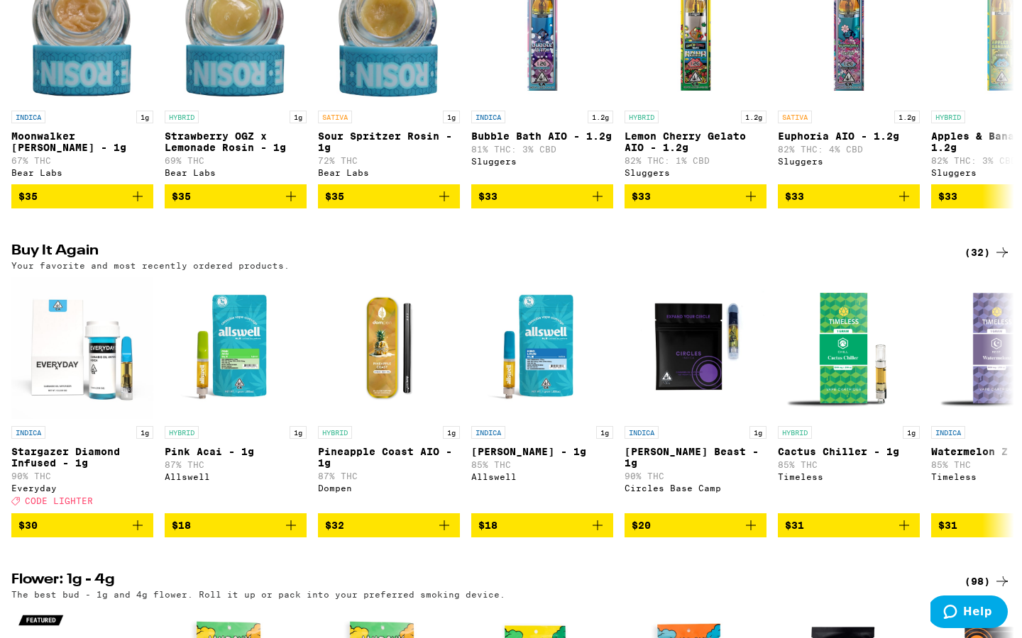
scroll to position [763, 0]
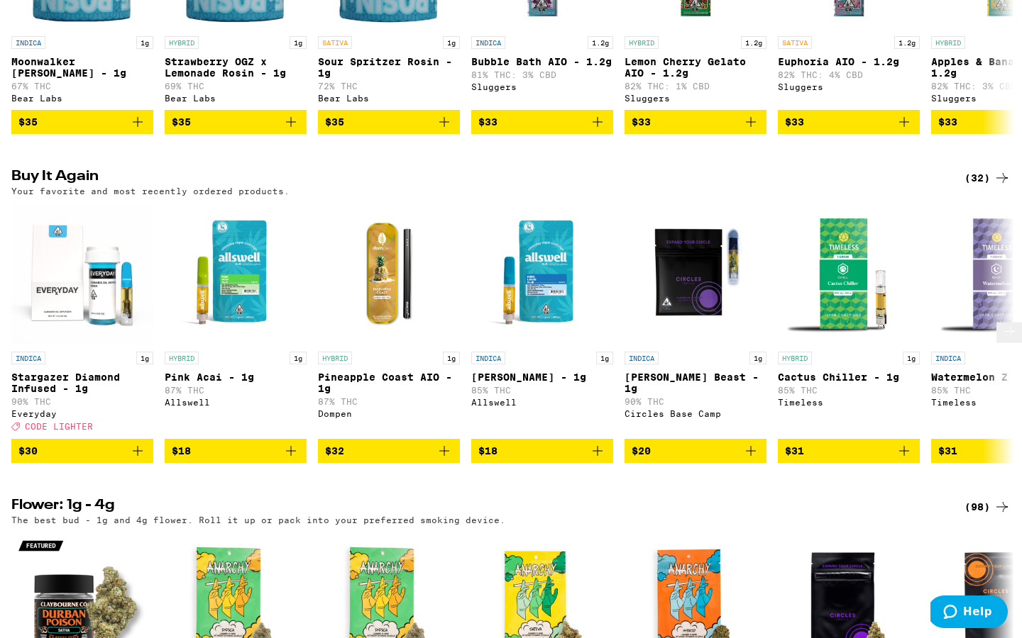
click at [288, 460] on icon "Add to bag" at bounding box center [290, 451] width 17 height 17
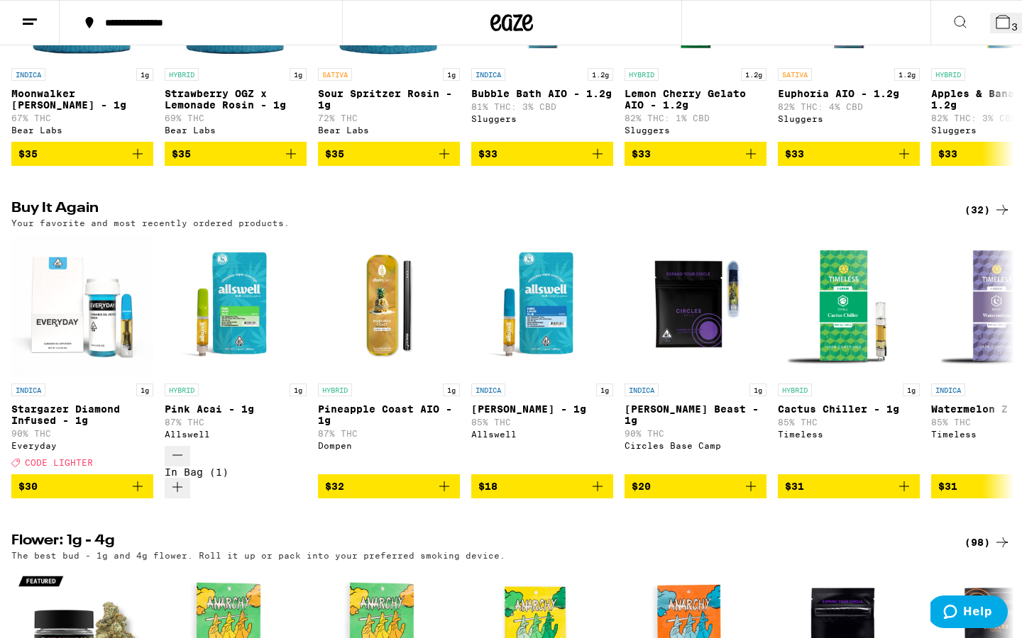
scroll to position [721, 0]
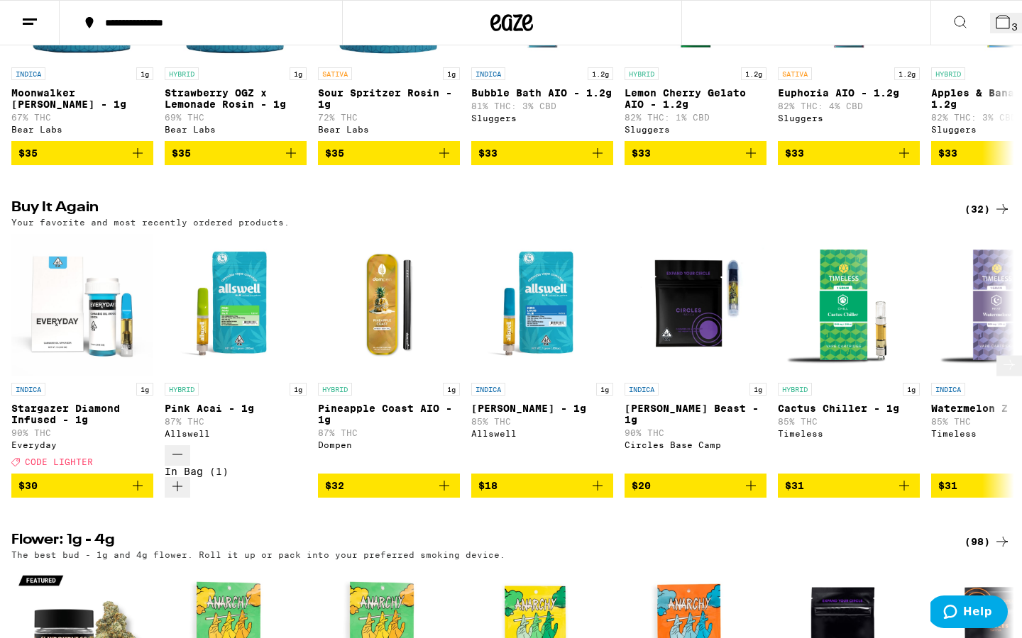
click at [595, 477] on icon "Add to bag" at bounding box center [597, 485] width 17 height 17
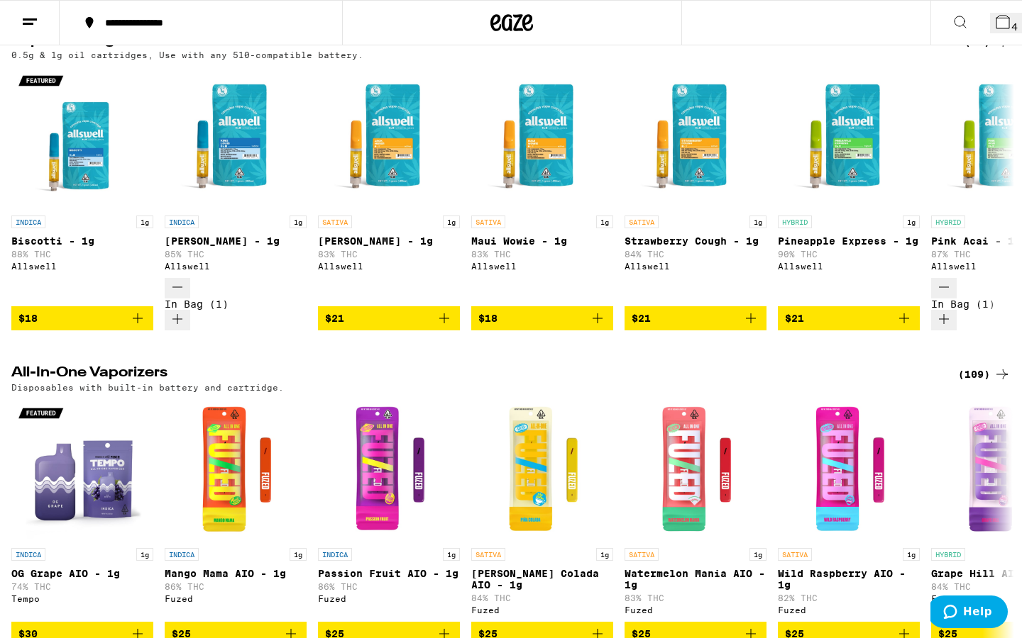
scroll to position [1852, 0]
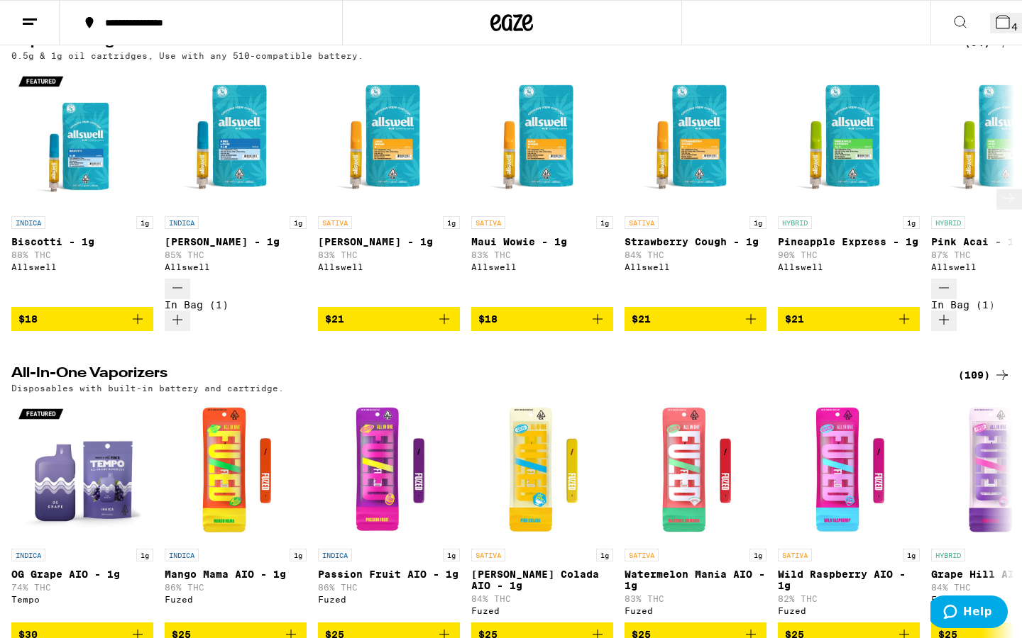
click at [100, 192] on img "Open page for Biscotti - 1g from Allswell" at bounding box center [82, 138] width 142 height 142
drag, startPoint x: 60, startPoint y: 155, endPoint x: 532, endPoint y: 189, distance: 473.0
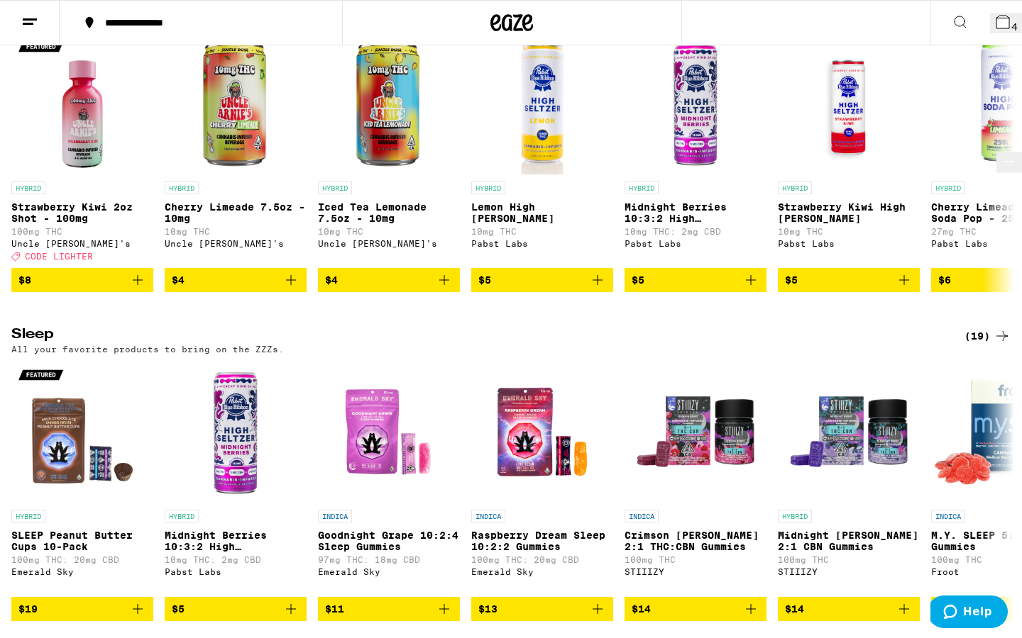
scroll to position [4813, 0]
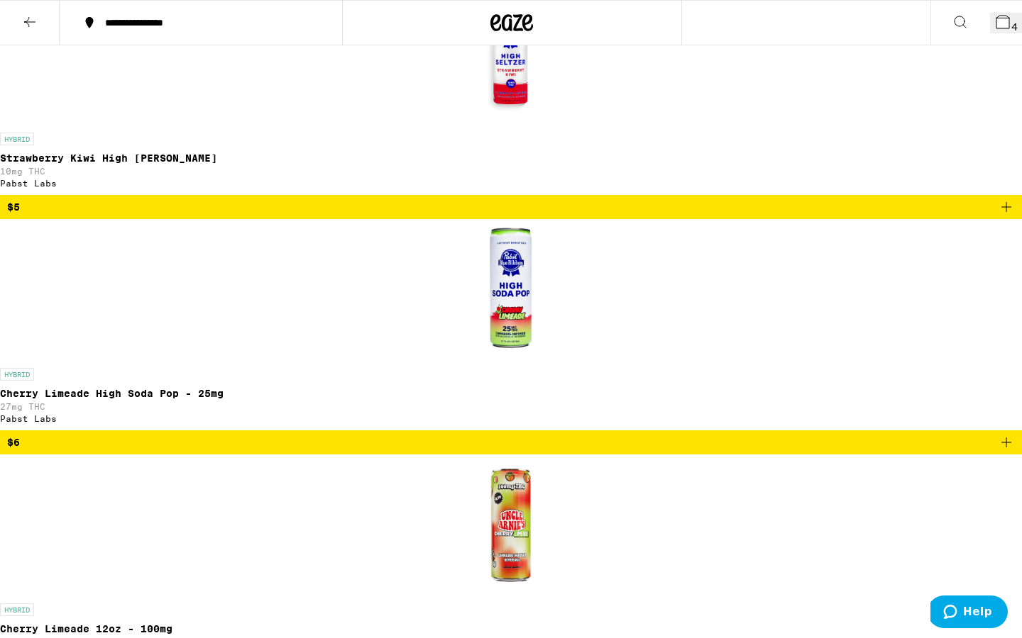
scroll to position [1658, 0]
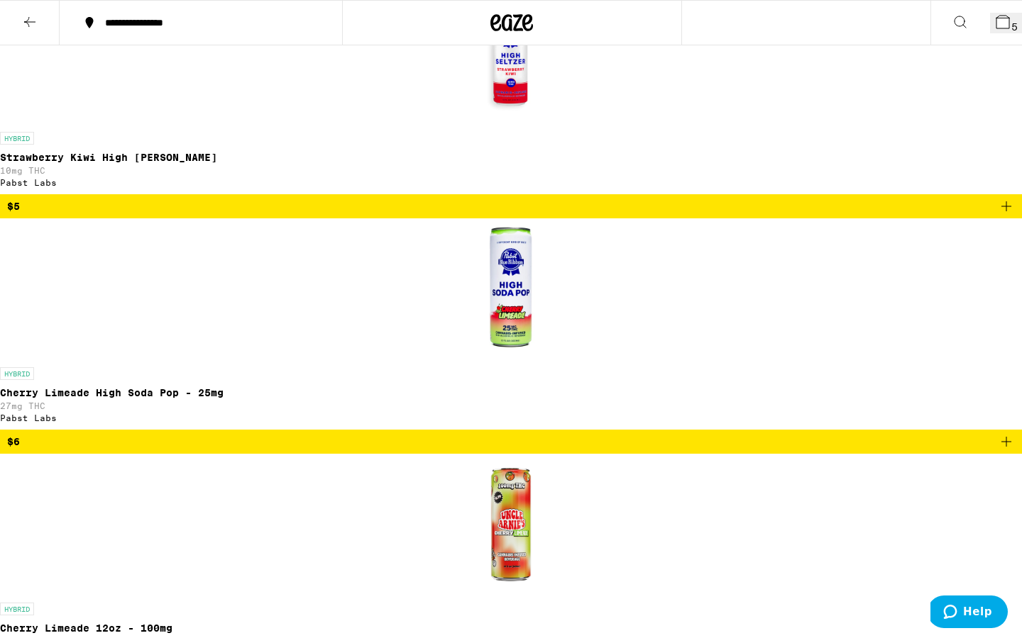
scroll to position [1662, 0]
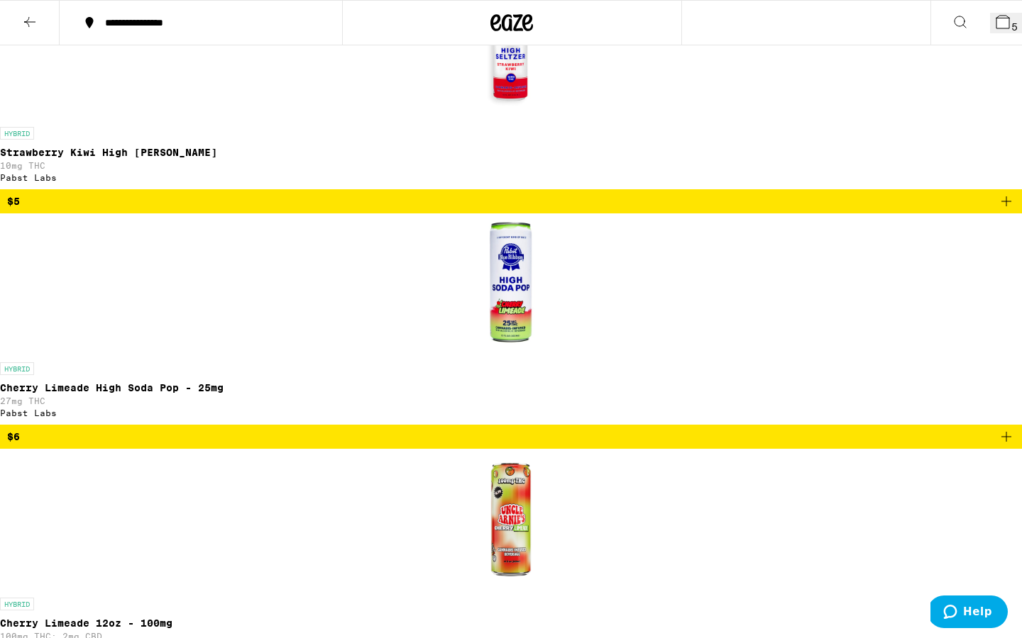
click at [990, 31] on button "6" at bounding box center [1006, 23] width 32 height 21
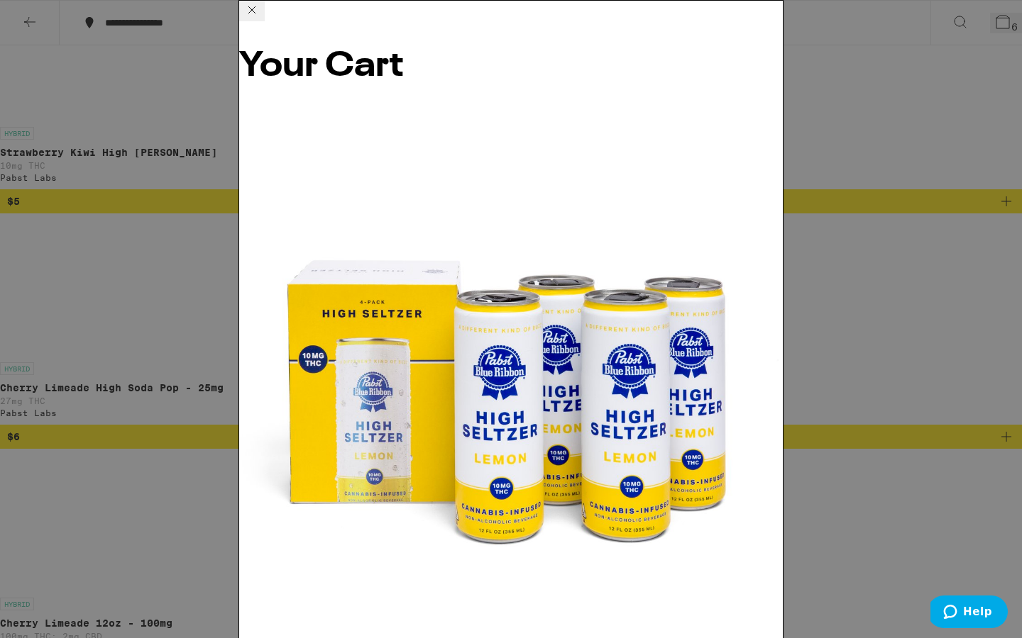
scroll to position [37, 0]
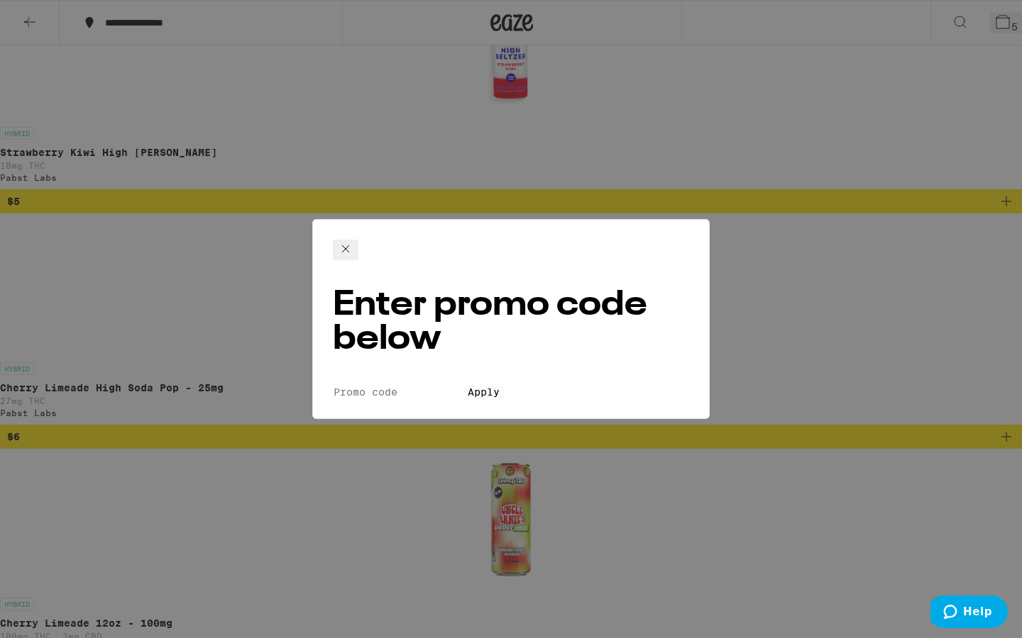
click at [411, 385] on form "Promo Code Apply" at bounding box center [511, 391] width 356 height 13
click at [411, 386] on input "Promo Code" at bounding box center [398, 392] width 131 height 13
type input "Lighter"
click at [463, 386] on button "Apply" at bounding box center [483, 392] width 40 height 13
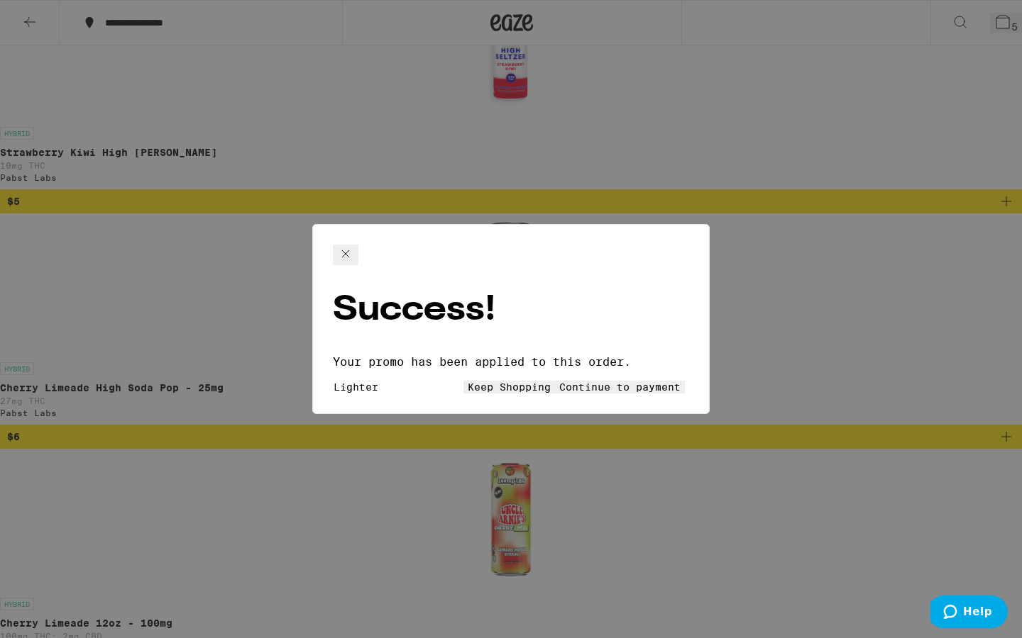
click at [463, 381] on button "Keep Shopping" at bounding box center [509, 387] width 92 height 13
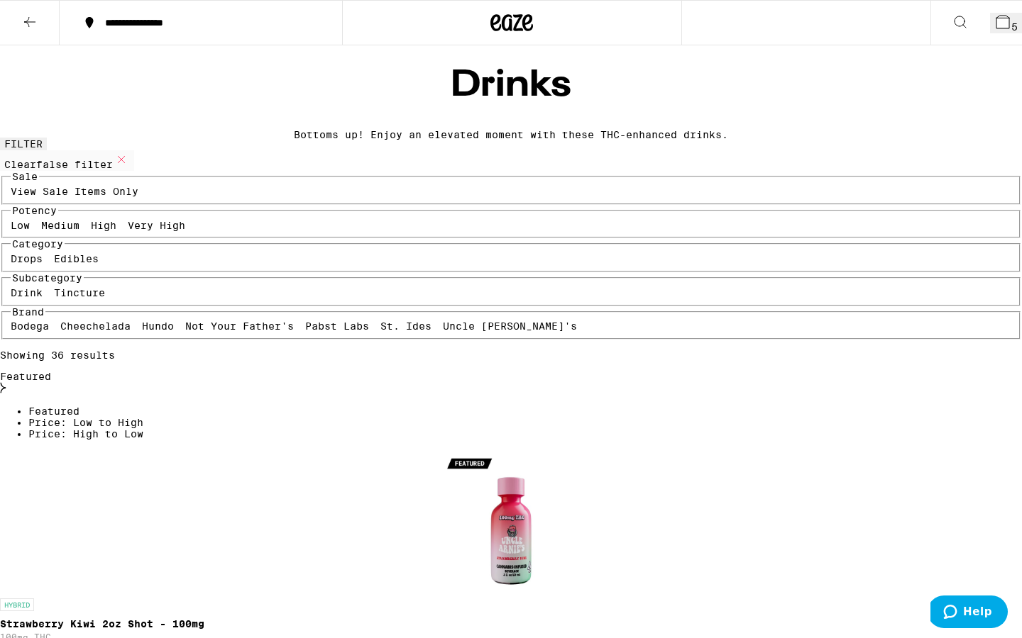
click at [37, 7] on button at bounding box center [30, 23] width 60 height 45
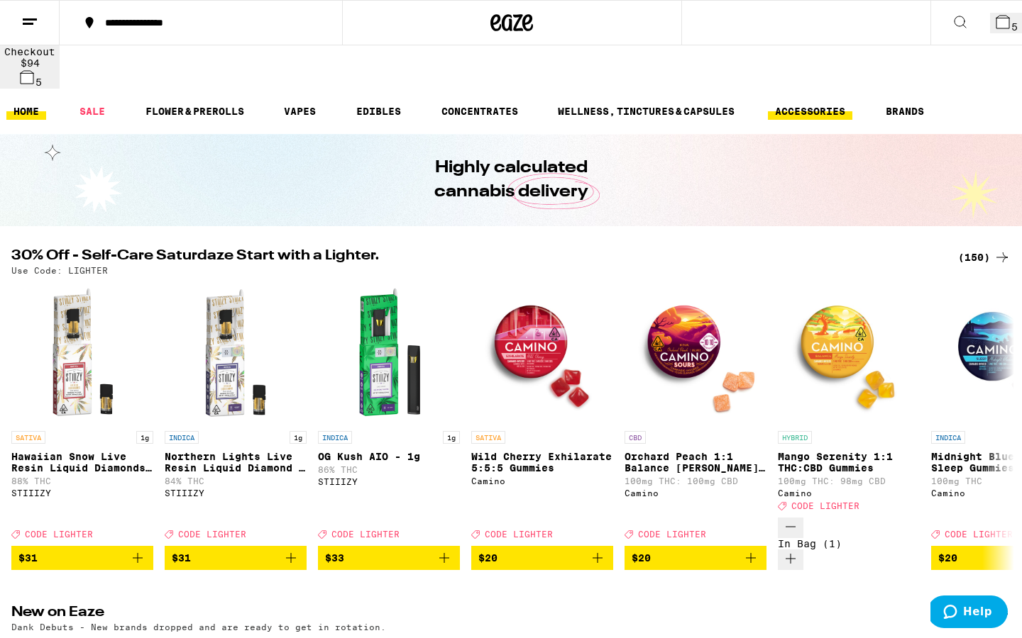
click at [807, 103] on link "ACCESSORIES" at bounding box center [810, 111] width 84 height 17
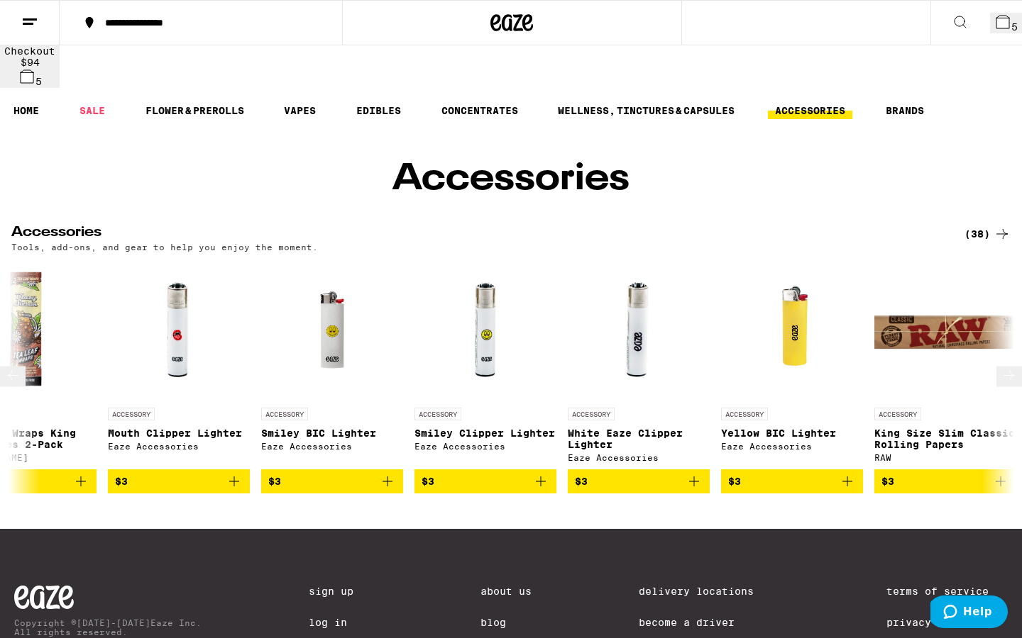
scroll to position [0, 513]
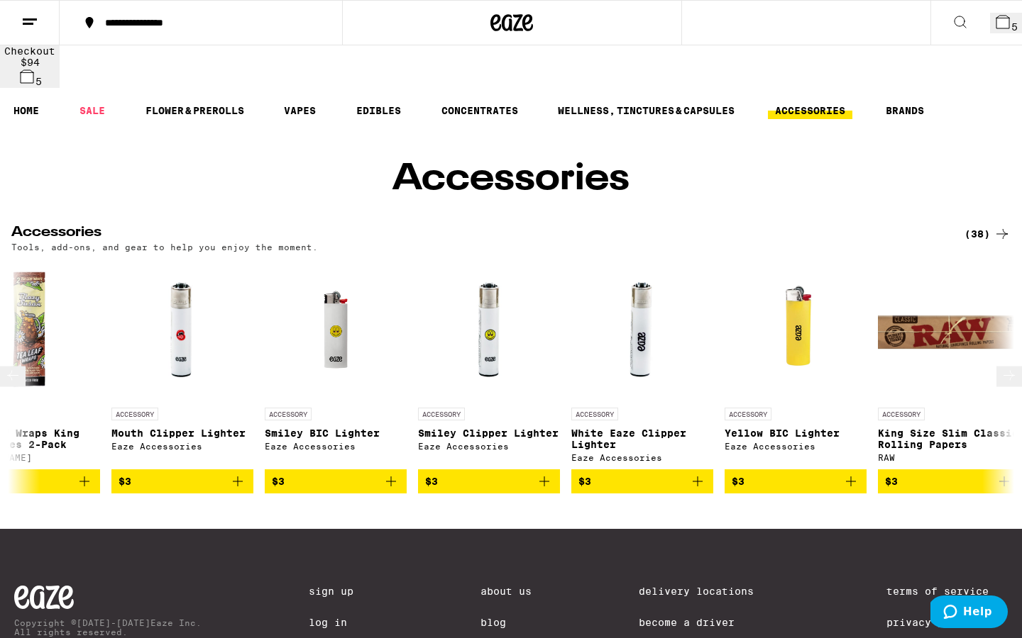
click at [189, 313] on img "Open page for Mouth Clipper Lighter from Eaze Accessories" at bounding box center [182, 330] width 142 height 142
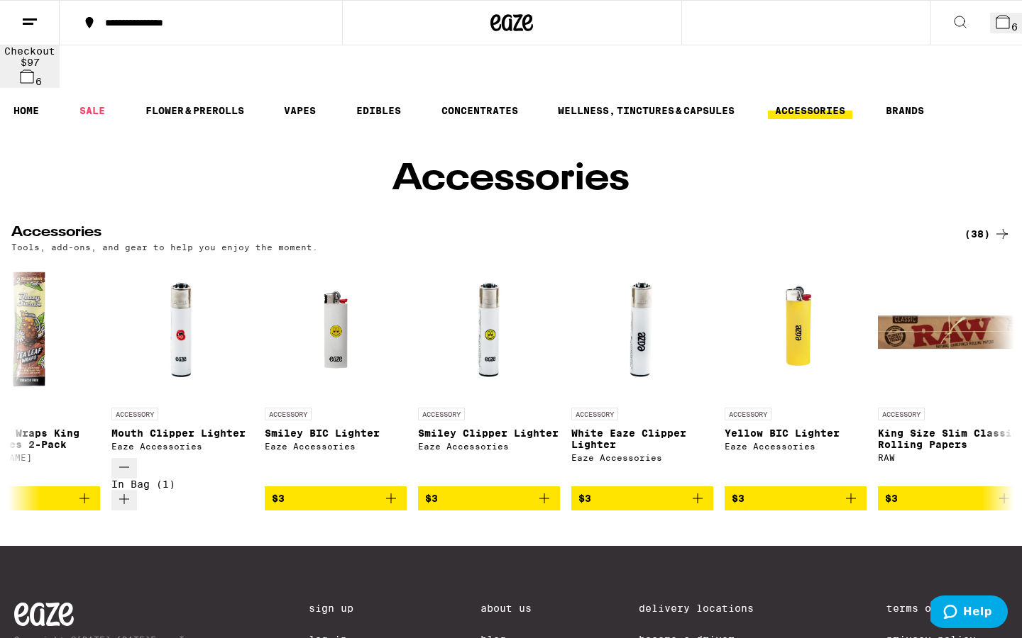
click at [994, 30] on icon at bounding box center [1002, 21] width 17 height 17
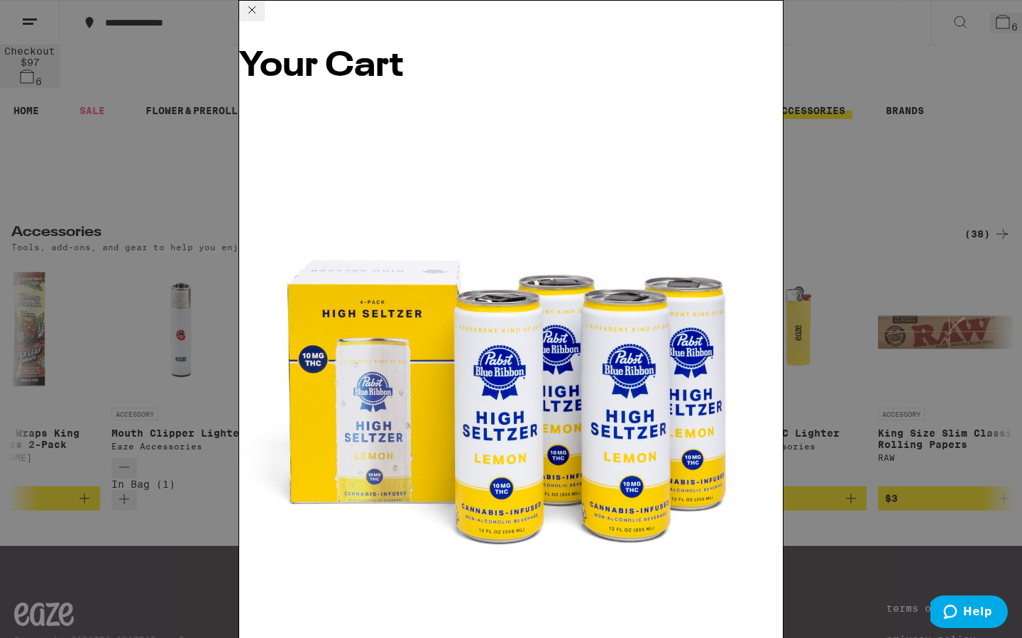
click at [1010, 244] on div "Your Cart Lemon High [PERSON_NAME] - 4-Pack Pabst Labs $18 1 Raspberry Lemonade…" at bounding box center [511, 319] width 1022 height 638
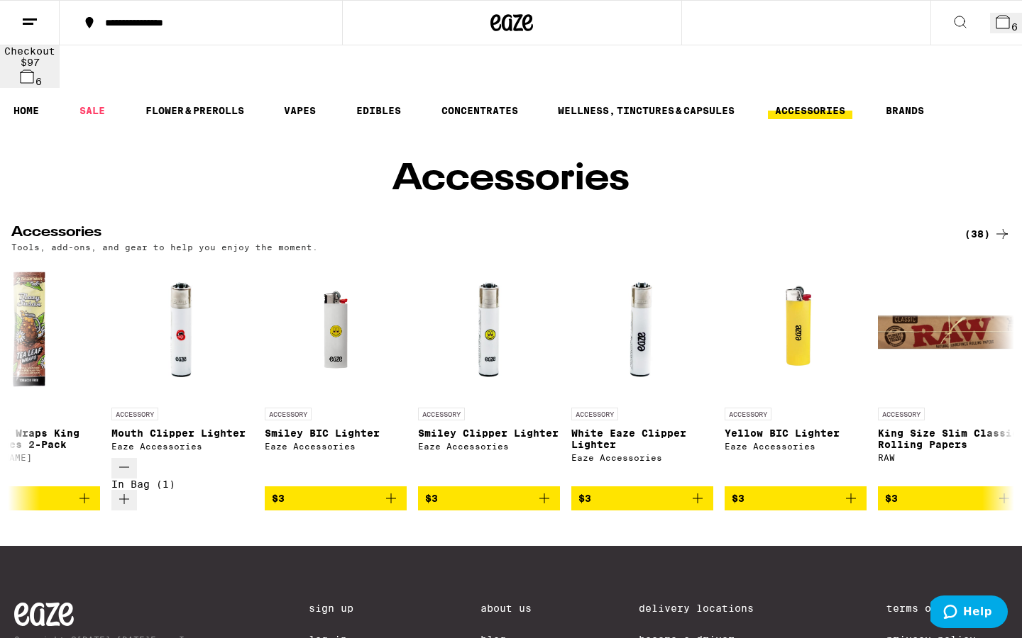
click at [988, 226] on div "(38)" at bounding box center [987, 234] width 46 height 17
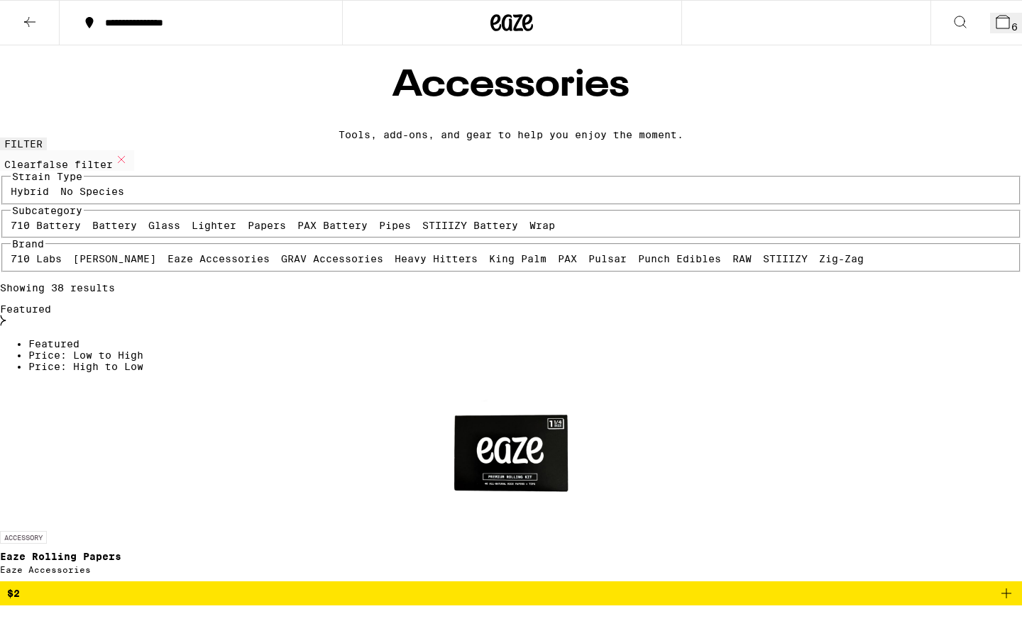
click at [192, 231] on label "Lighter" at bounding box center [214, 225] width 45 height 11
click at [194, 223] on input "Lighter" at bounding box center [194, 222] width 1 height 1
checkbox input "true"
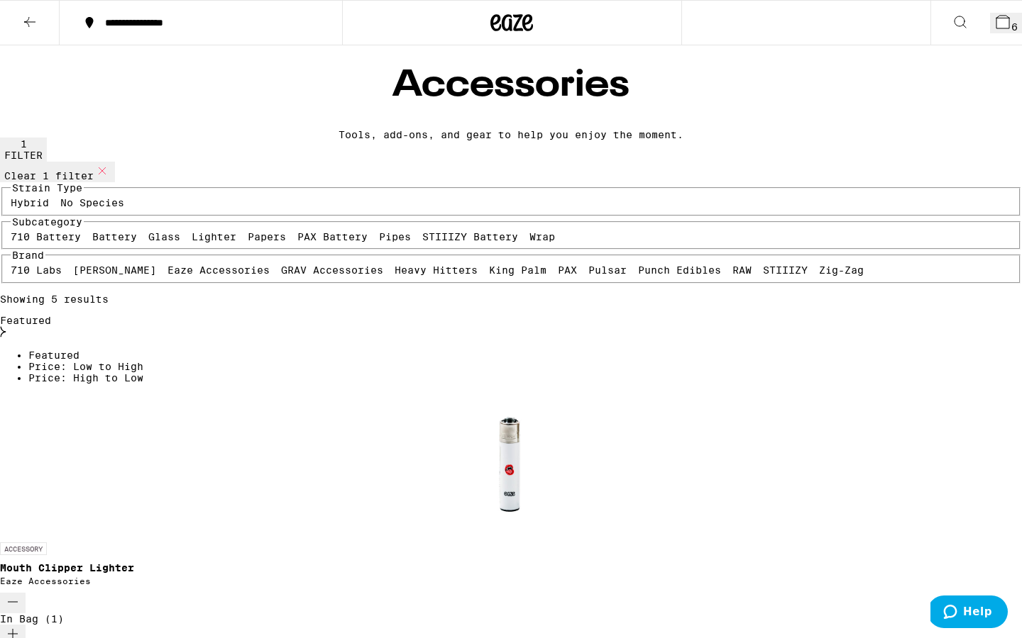
drag, startPoint x: 1006, startPoint y: 16, endPoint x: 1006, endPoint y: 561, distance: 544.8
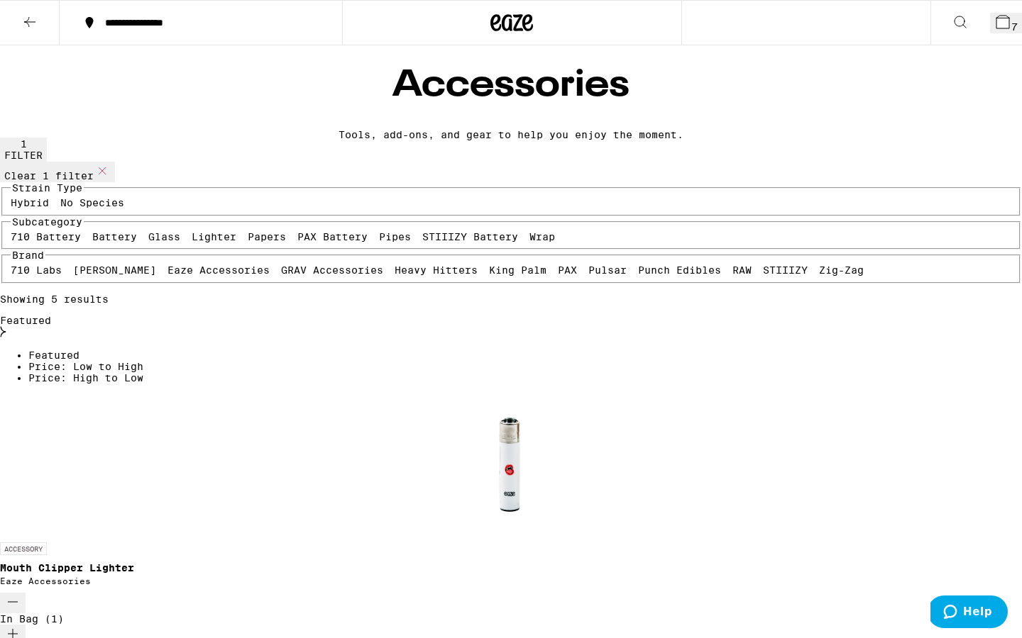
click at [1005, 16] on button "7" at bounding box center [1006, 23] width 32 height 21
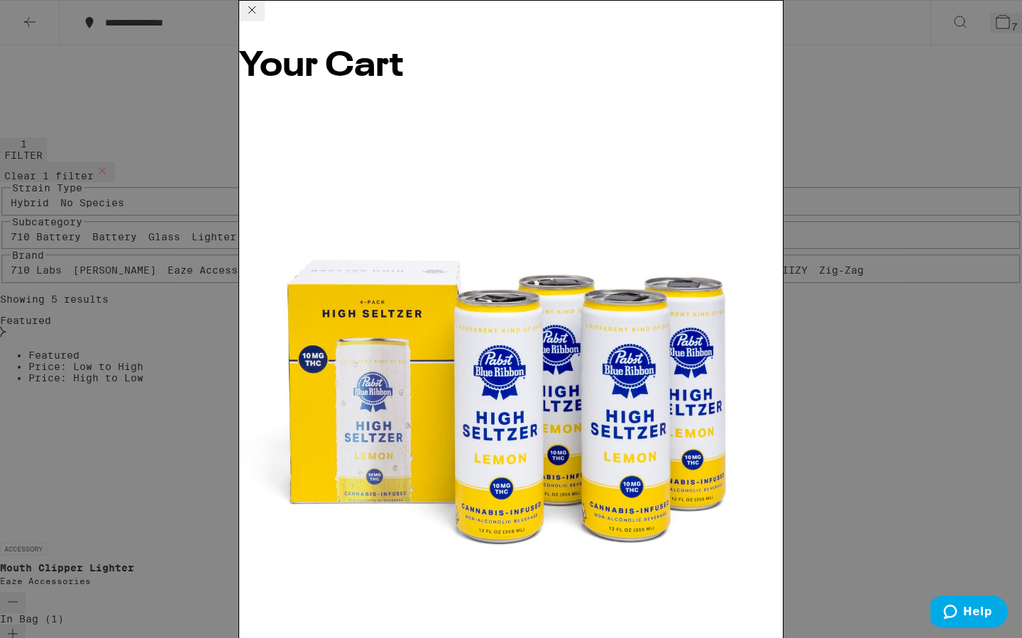
scroll to position [284, 0]
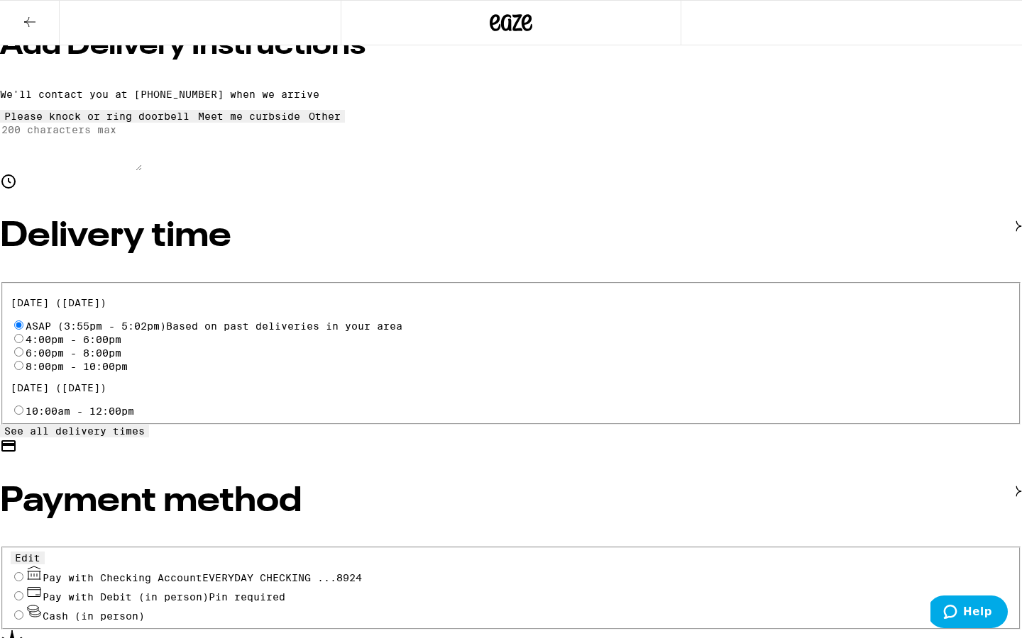
scroll to position [309, 0]
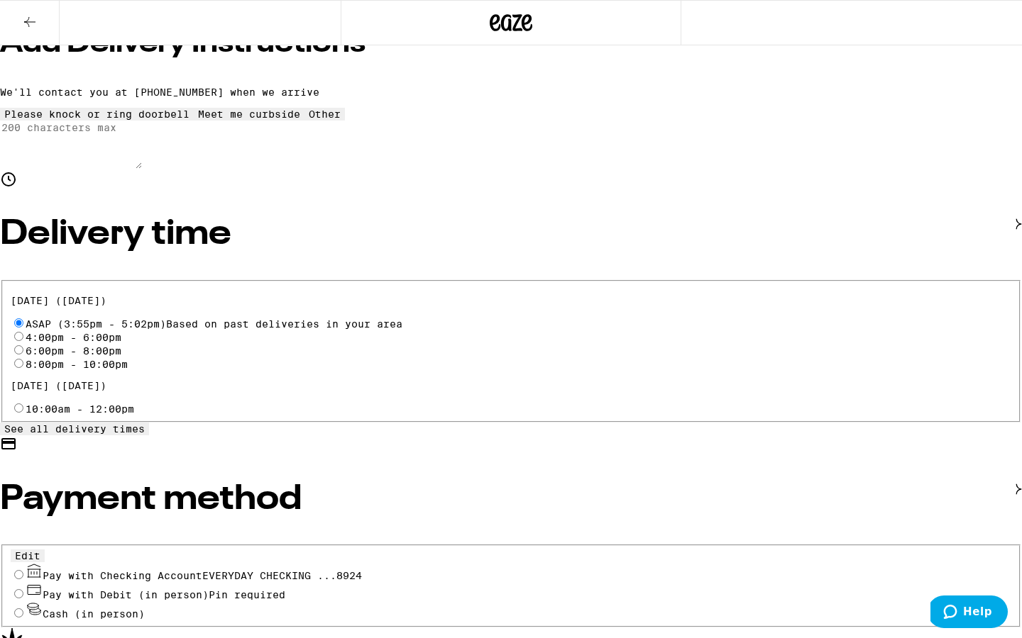
click at [23, 523] on input "Pay with Checking Account EVERYDAY CHECKING ...8924" at bounding box center [18, 574] width 9 height 9
radio input "true"
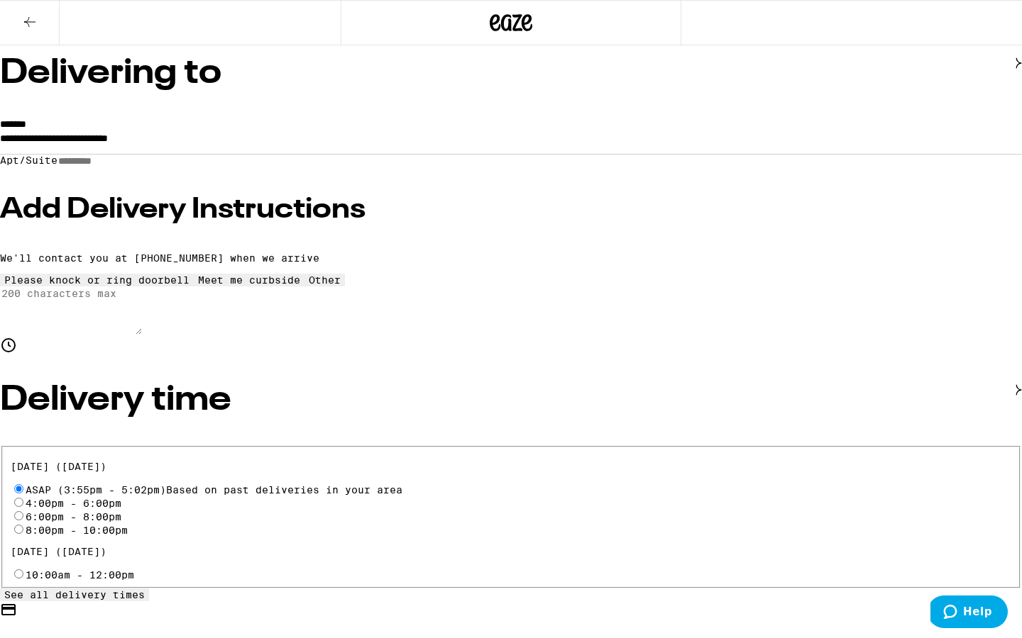
scroll to position [138, 0]
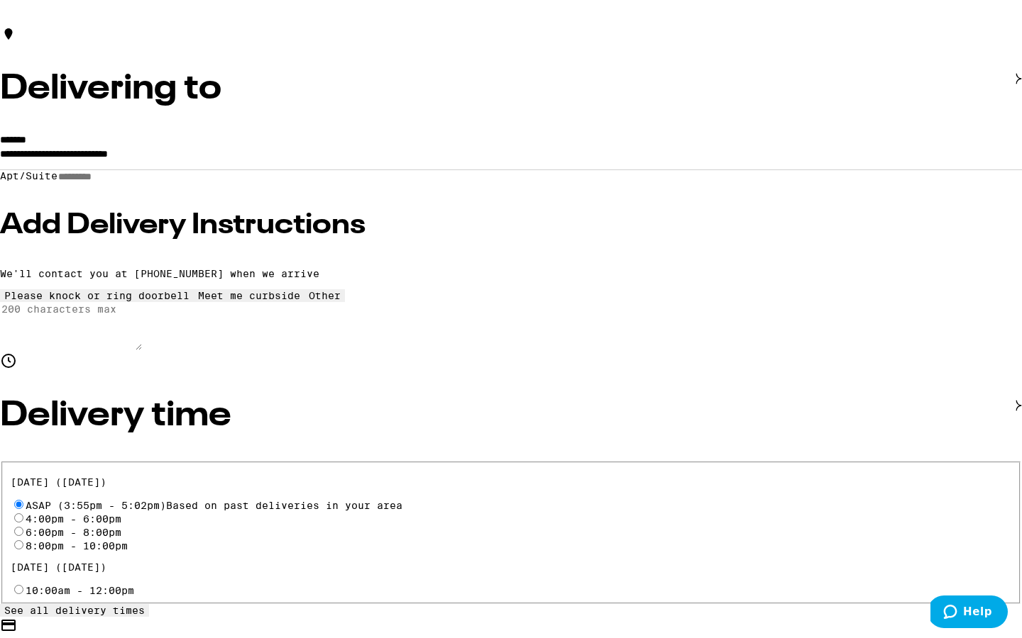
scroll to position [184, 0]
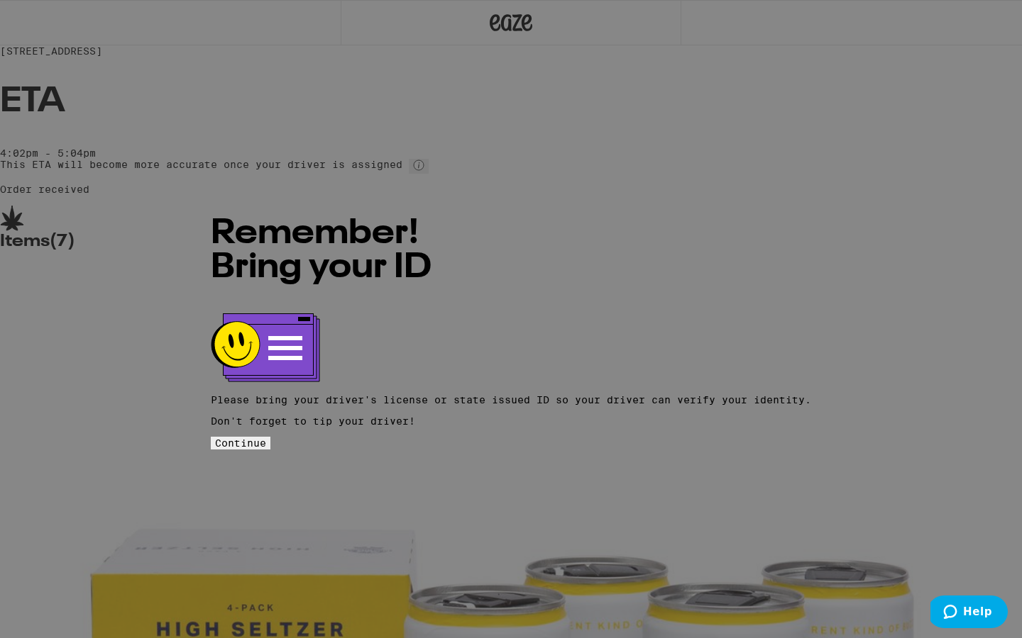
click at [266, 438] on span "Continue" at bounding box center [240, 443] width 51 height 11
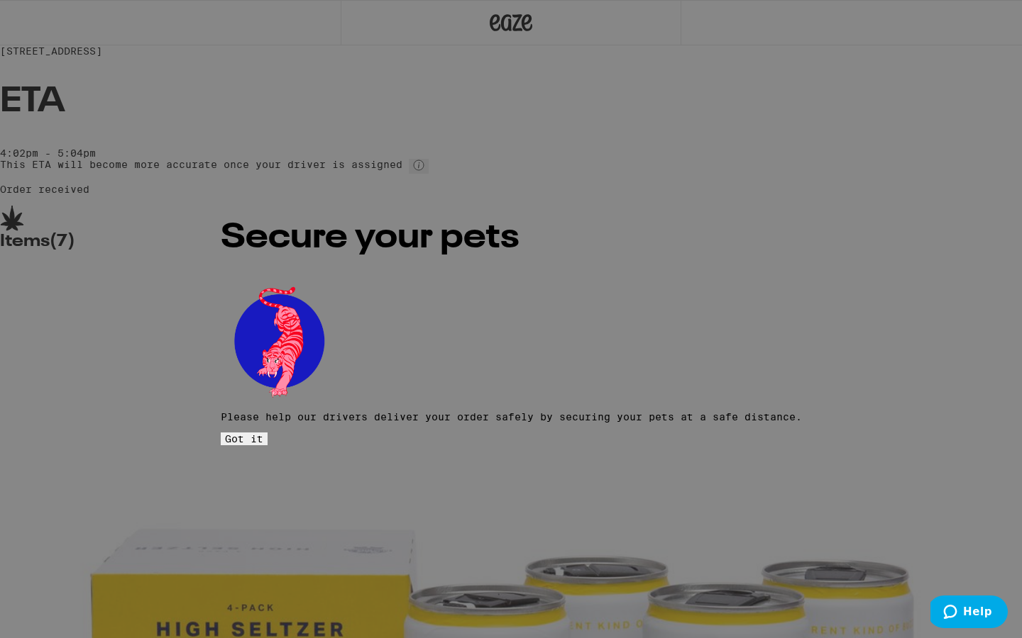
click at [267, 436] on button "Got it" at bounding box center [244, 439] width 47 height 13
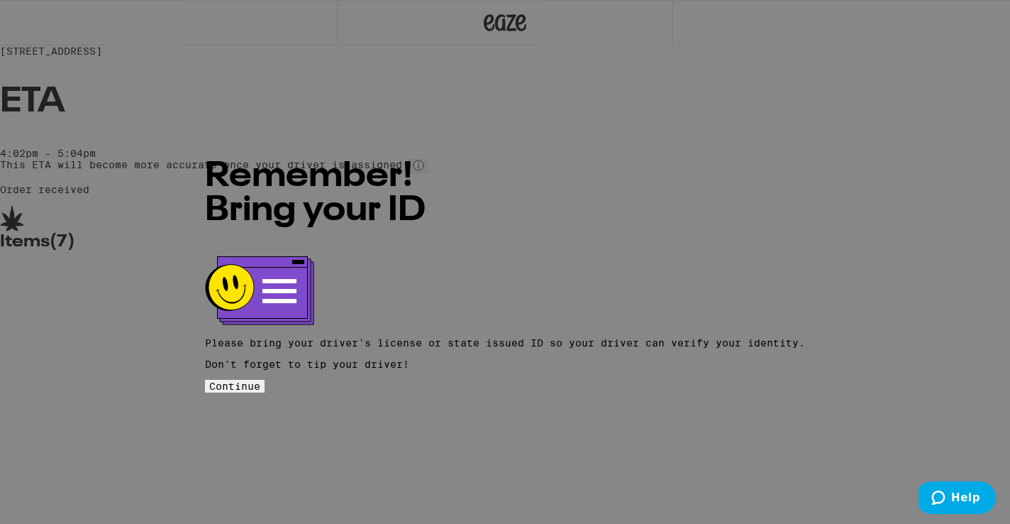
click at [260, 380] on span "Continue" at bounding box center [234, 385] width 51 height 11
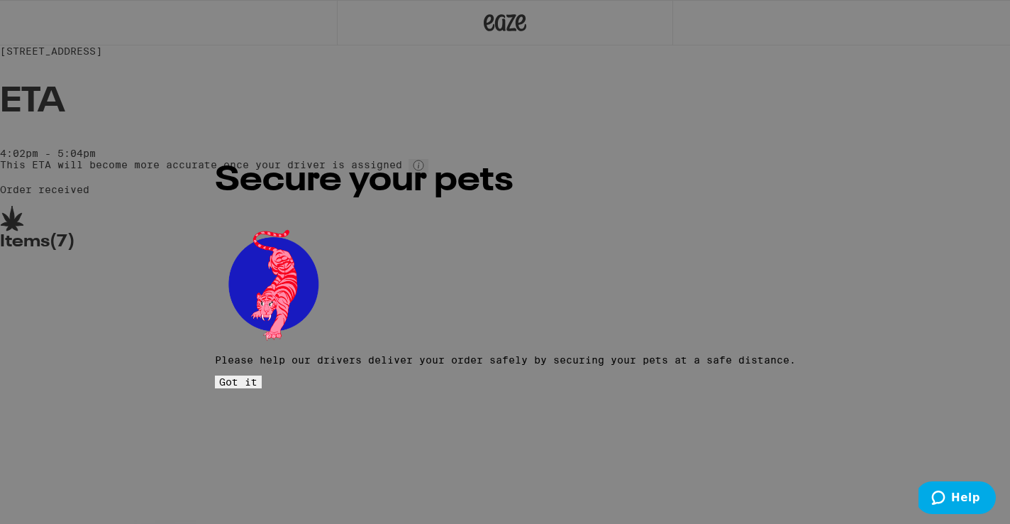
click at [258, 376] on span "Got it" at bounding box center [238, 381] width 38 height 11
